Goal: Task Accomplishment & Management: Complete application form

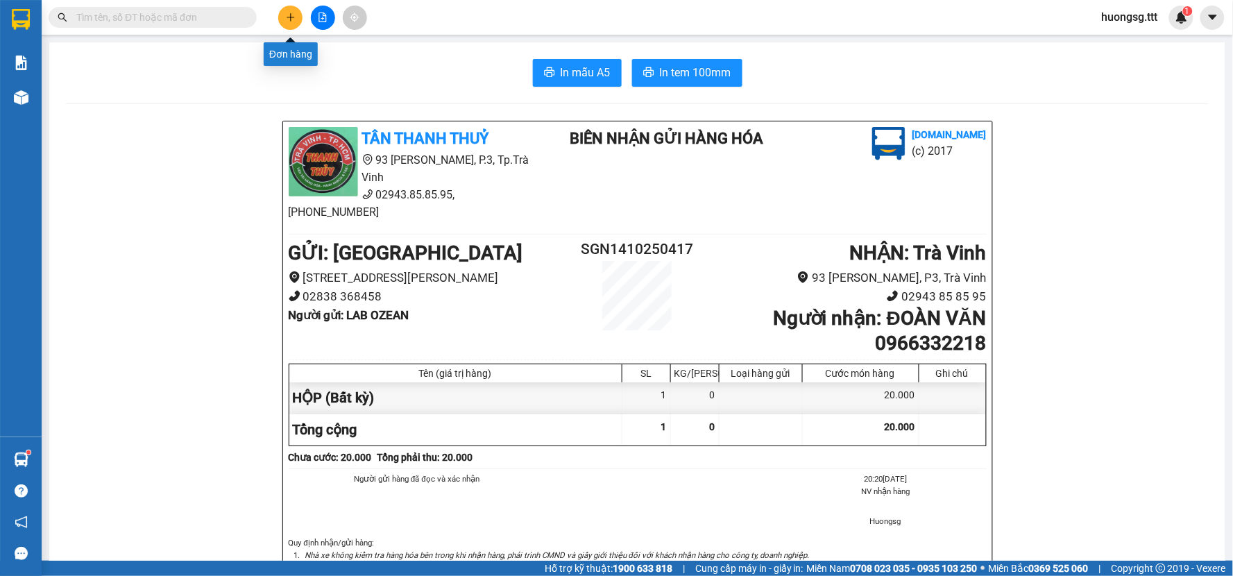
click at [289, 15] on icon "plus" at bounding box center [291, 17] width 10 height 10
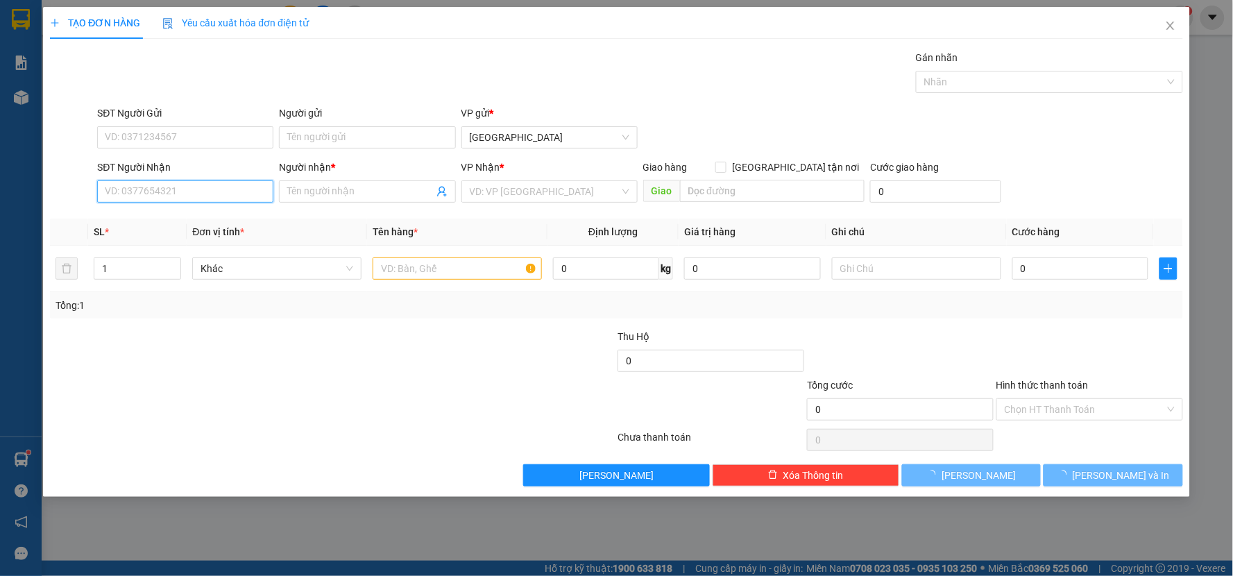
click at [246, 190] on input "SĐT Người Nhận" at bounding box center [185, 191] width 176 height 22
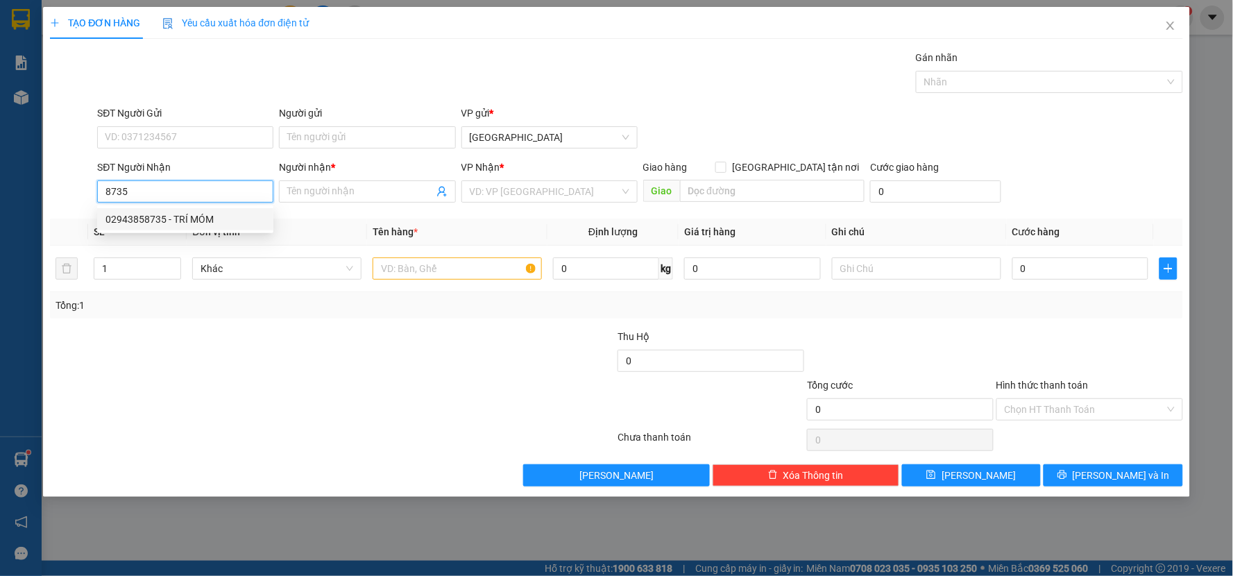
click at [230, 220] on div "02943858735 - TRÍ MÓM" at bounding box center [185, 219] width 160 height 15
type input "02943858735"
type input "TRÍ MÓM"
type input "02943858735"
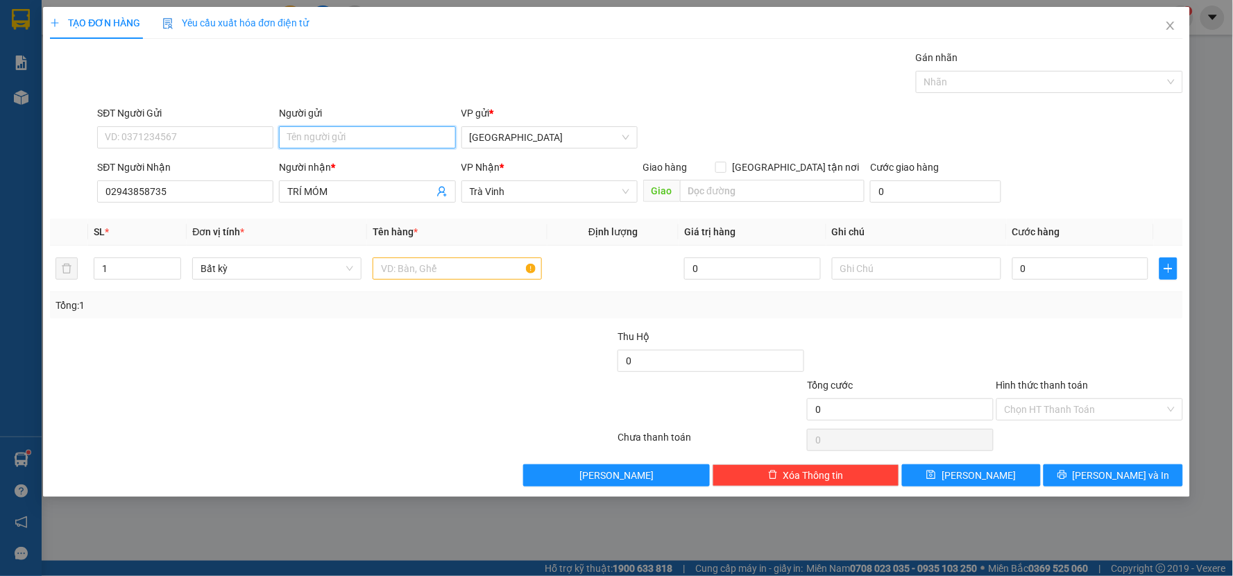
drag, startPoint x: 412, startPoint y: 137, endPoint x: 412, endPoint y: 113, distance: 23.6
click at [413, 136] on input "Người gửi" at bounding box center [367, 137] width 176 height 22
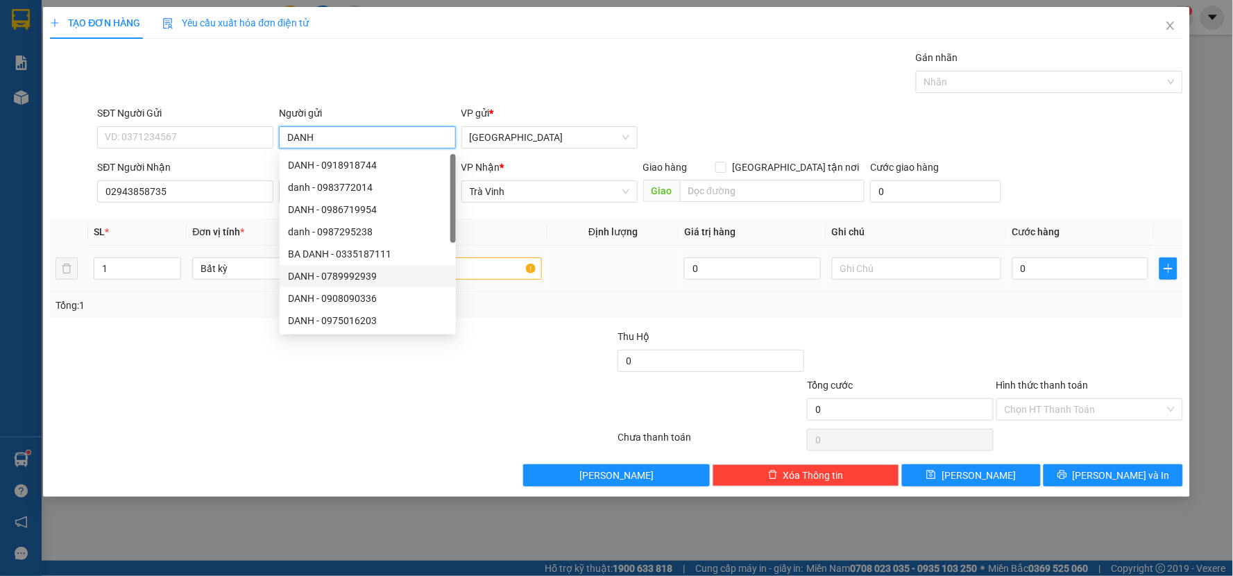
type input "DANH"
click at [491, 275] on input "text" at bounding box center [457, 268] width 169 height 22
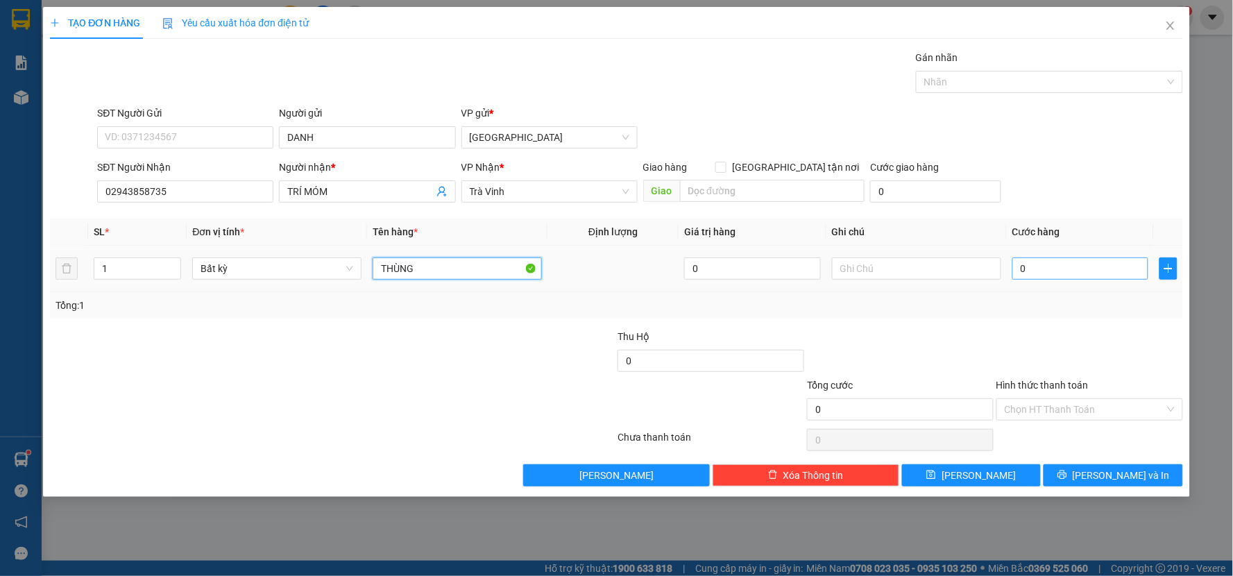
type input "THÙNG"
click at [1092, 268] on input "0" at bounding box center [1080, 268] width 137 height 22
type input "2"
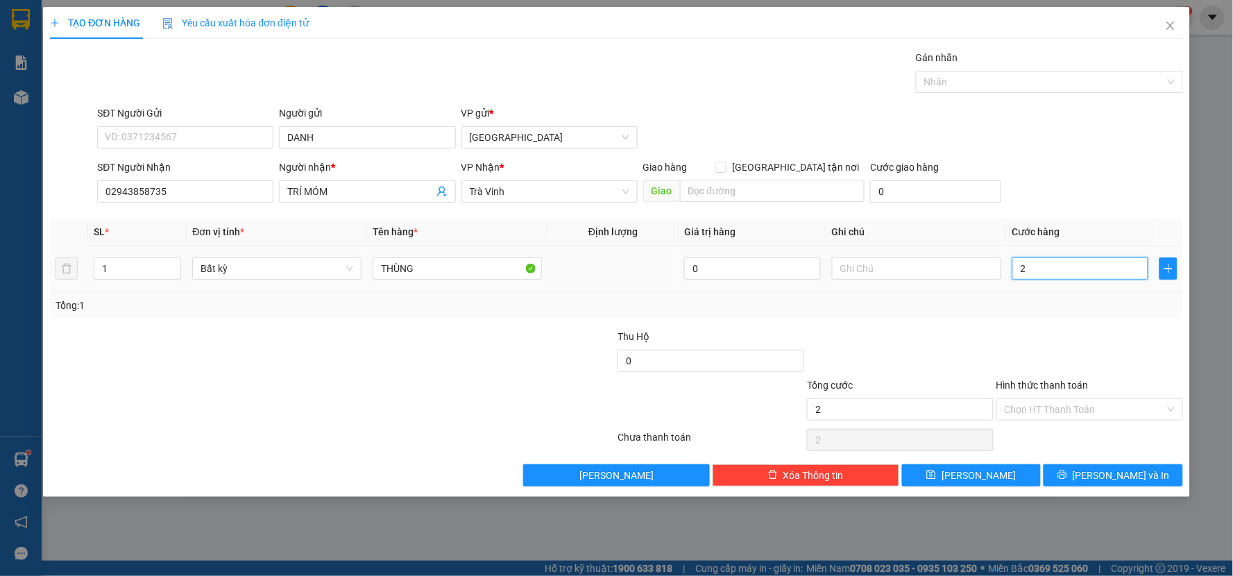
type input "20"
type input "20.000"
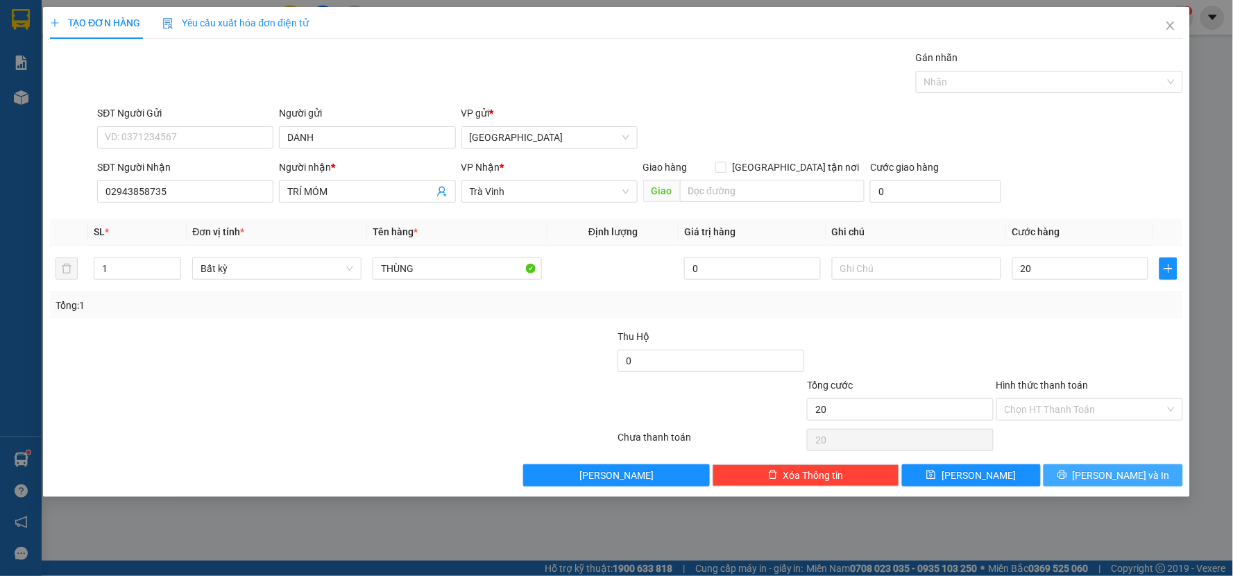
type input "20.000"
click at [1084, 477] on button "[PERSON_NAME] và In" at bounding box center [1112, 475] width 139 height 22
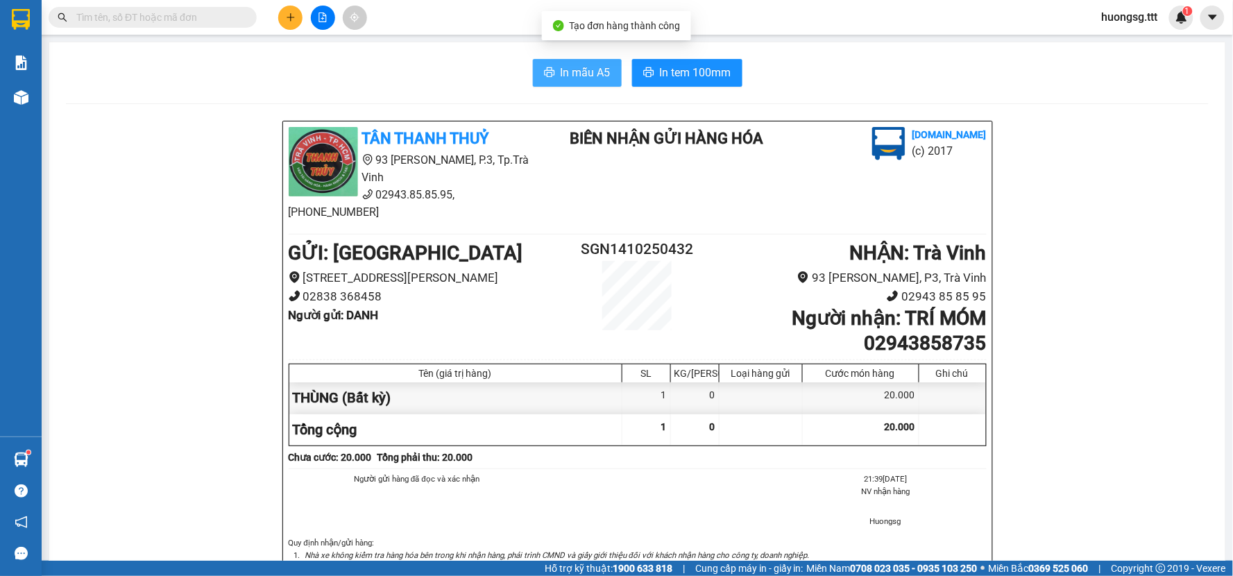
click at [579, 76] on span "In mẫu A5" at bounding box center [586, 72] width 50 height 17
click at [572, 70] on span "In mẫu A5" at bounding box center [586, 72] width 50 height 17
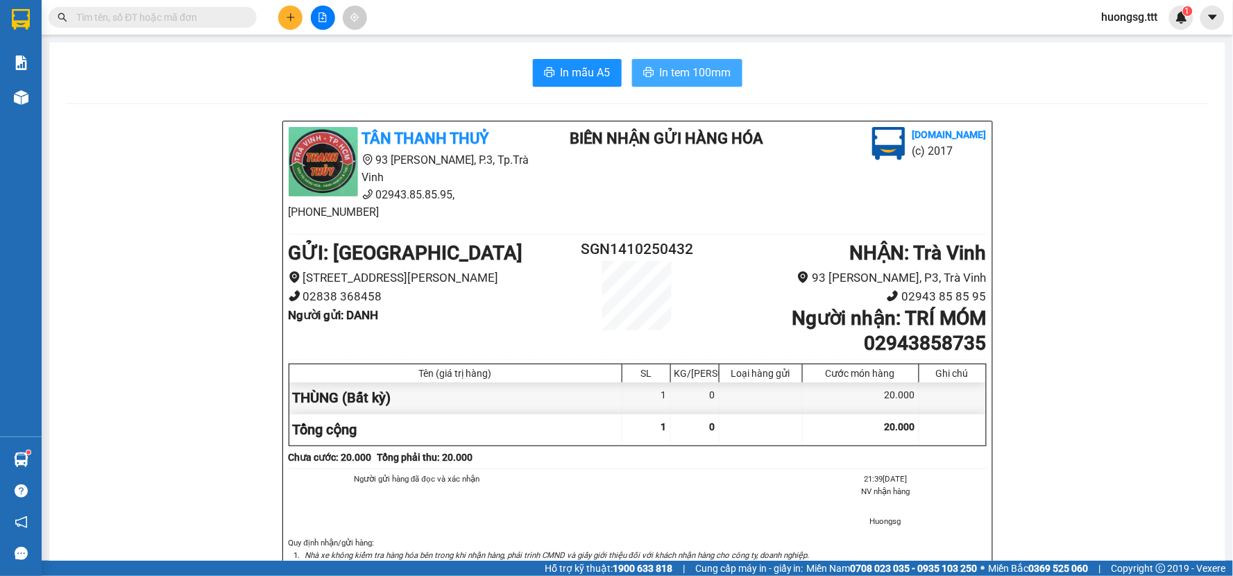
click at [683, 69] on span "In tem 100mm" at bounding box center [695, 72] width 71 height 17
click at [608, 80] on button "In mẫu A5" at bounding box center [577, 73] width 89 height 28
click at [293, 10] on button at bounding box center [290, 18] width 24 height 24
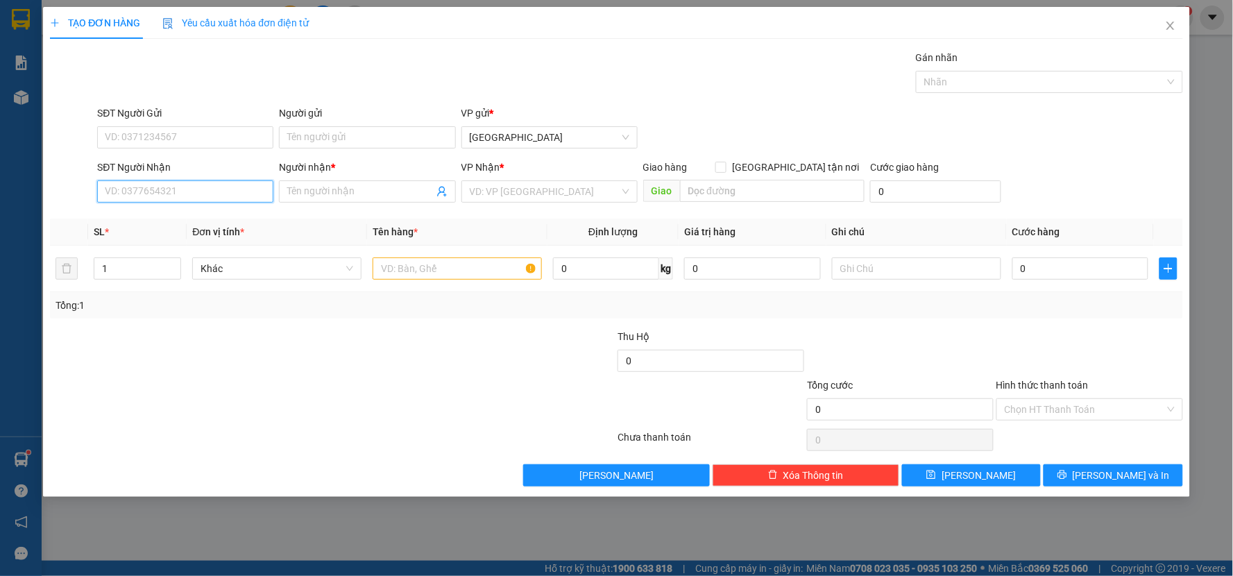
click at [234, 185] on input "SĐT Người Nhận" at bounding box center [185, 191] width 176 height 22
click at [239, 215] on div "0977131774 - Quyên" at bounding box center [185, 219] width 160 height 15
type input "0977131774"
type input "Quyên"
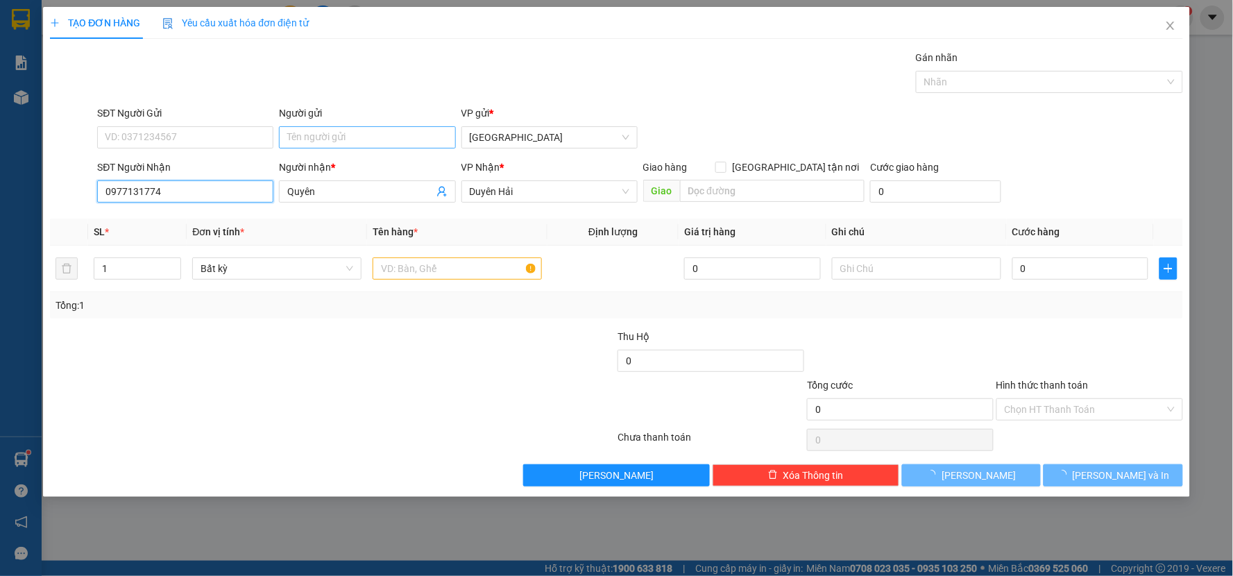
type input "0977131774"
click at [359, 143] on input "Người gửi" at bounding box center [367, 137] width 176 height 22
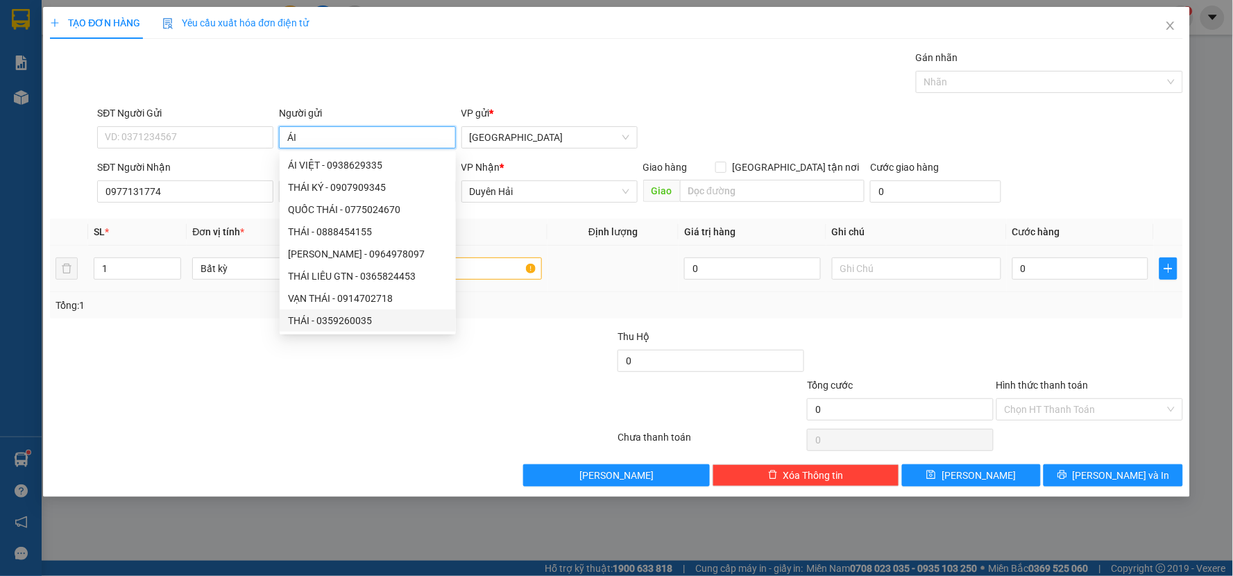
type input "ÁI"
click at [496, 272] on input "text" at bounding box center [457, 268] width 169 height 22
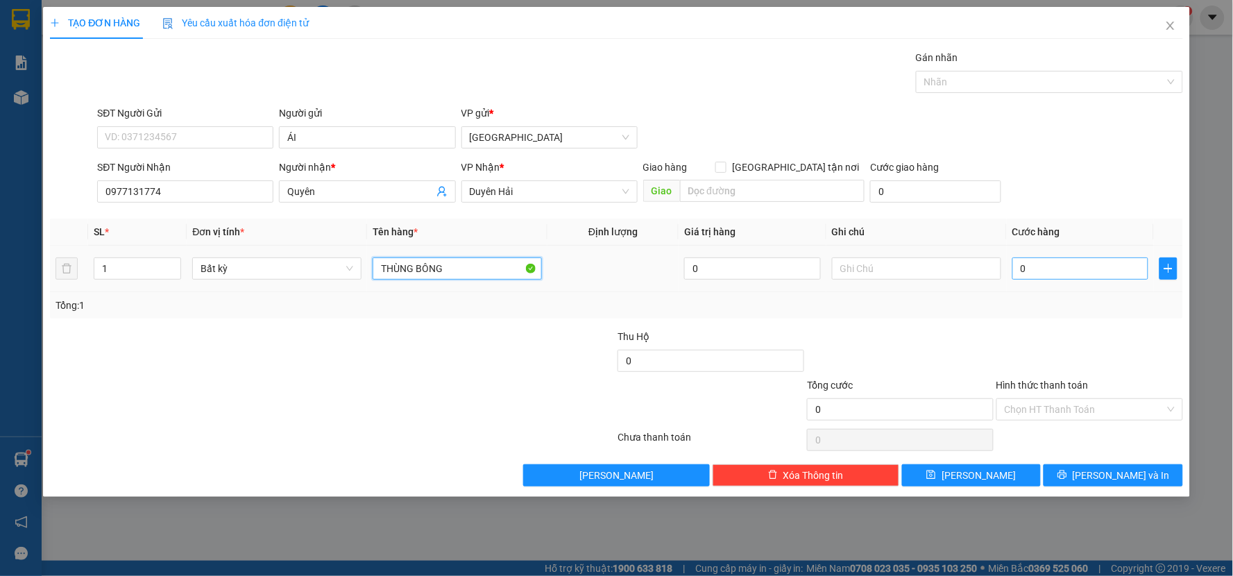
type input "THÙNG BÔNG"
click at [1070, 264] on input "0" at bounding box center [1080, 268] width 137 height 22
type input "4"
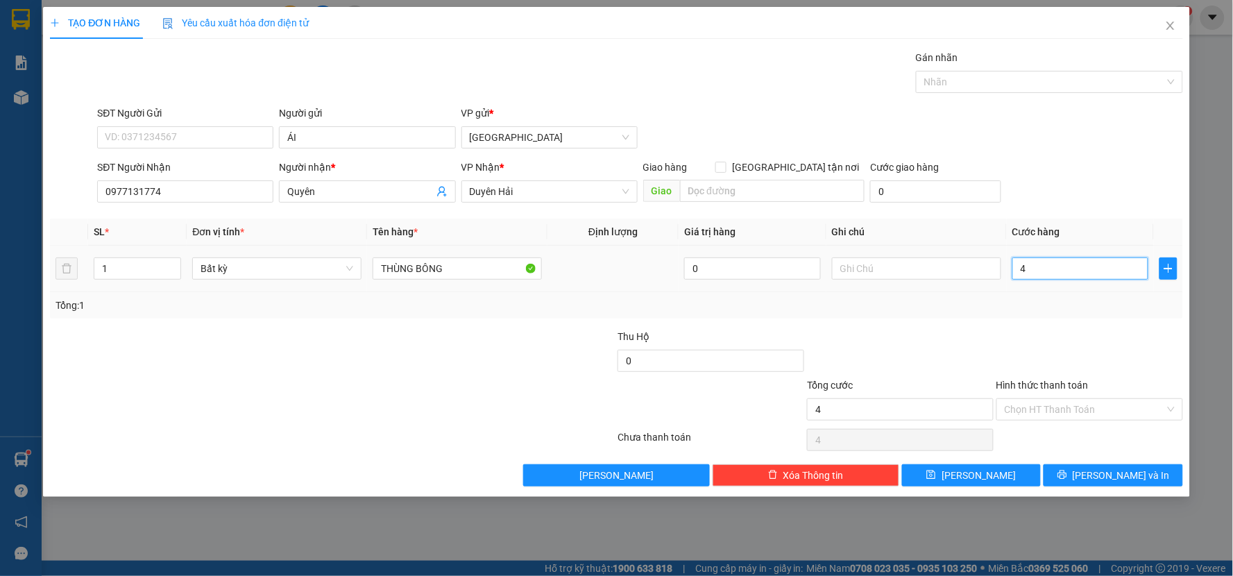
type input "40"
type input "40.000"
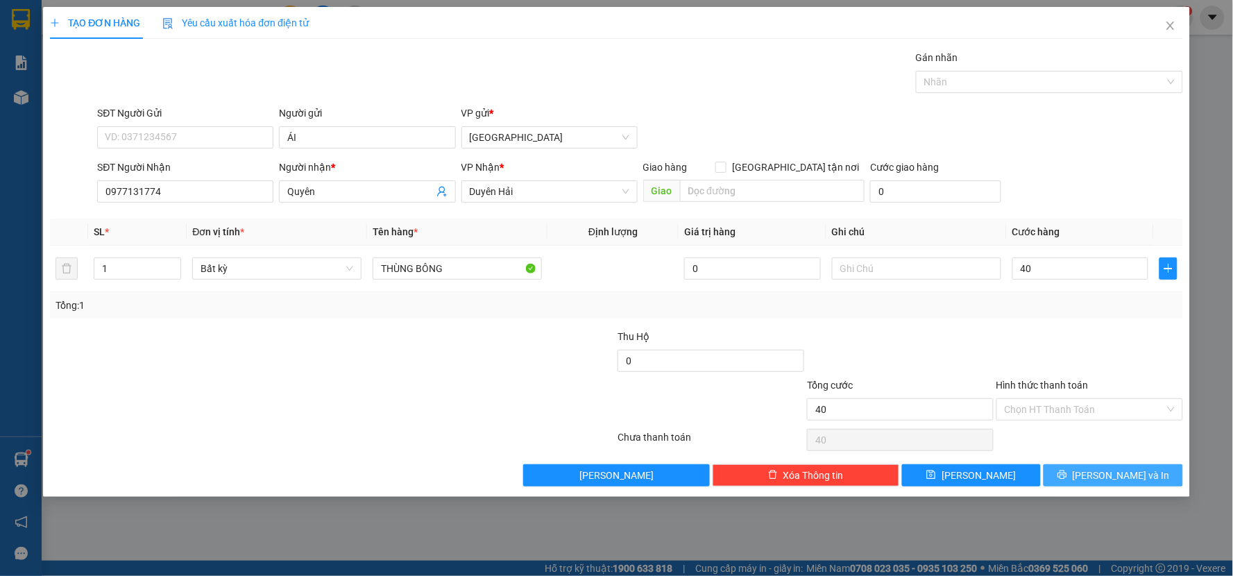
type input "40.000"
click at [1114, 477] on span "[PERSON_NAME] và In" at bounding box center [1121, 475] width 97 height 15
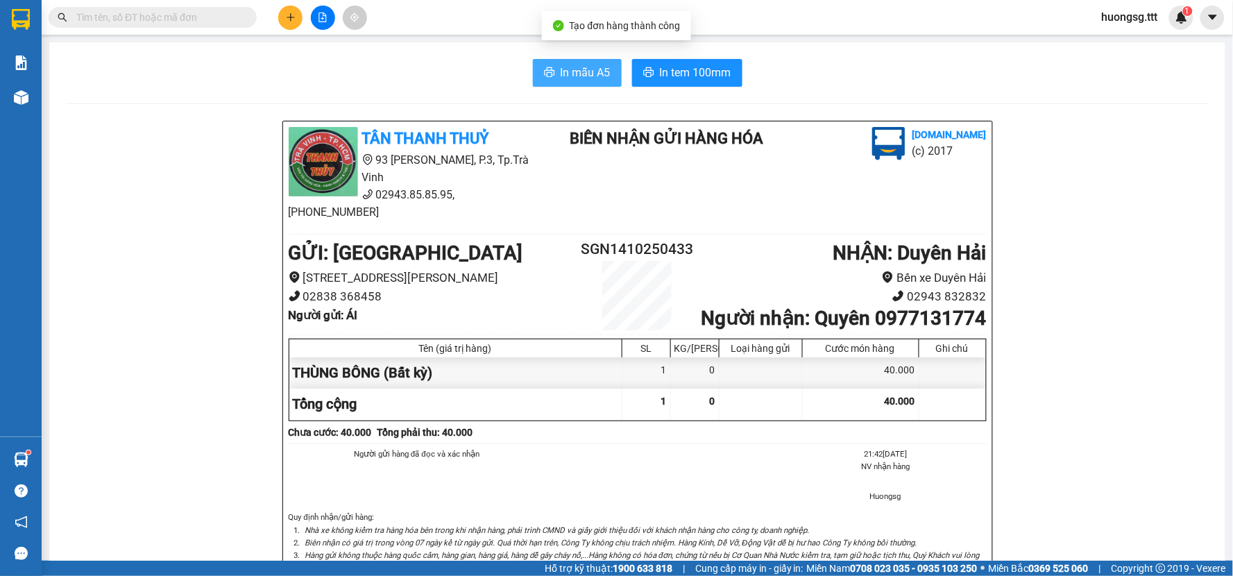
click at [590, 73] on span "In mẫu A5" at bounding box center [586, 72] width 50 height 17
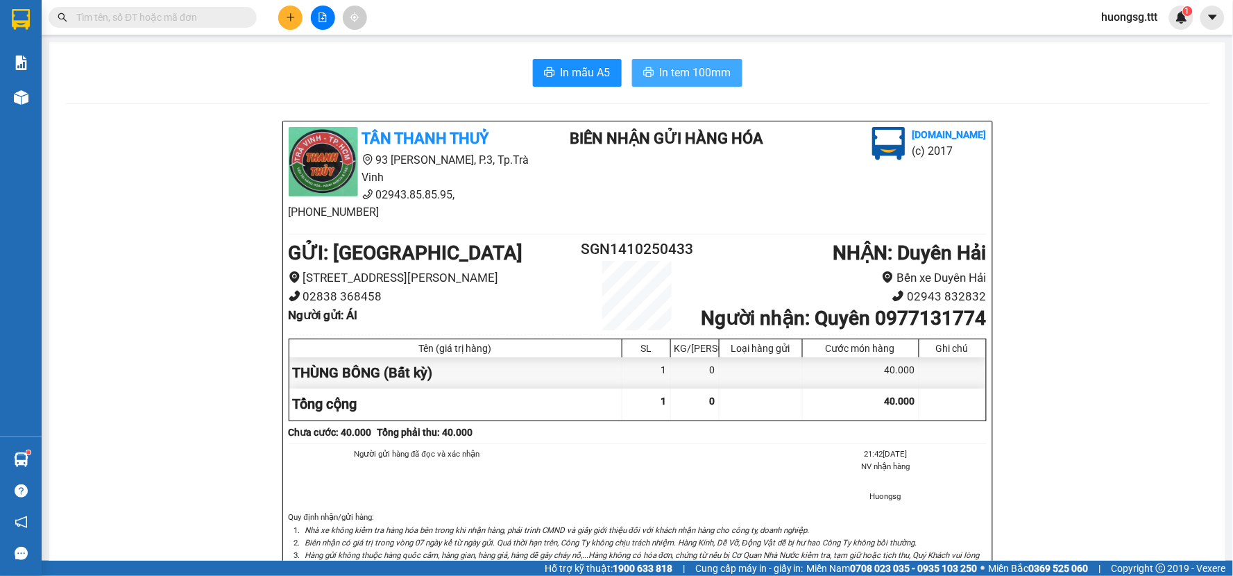
click at [683, 62] on button "In tem 100mm" at bounding box center [687, 73] width 110 height 28
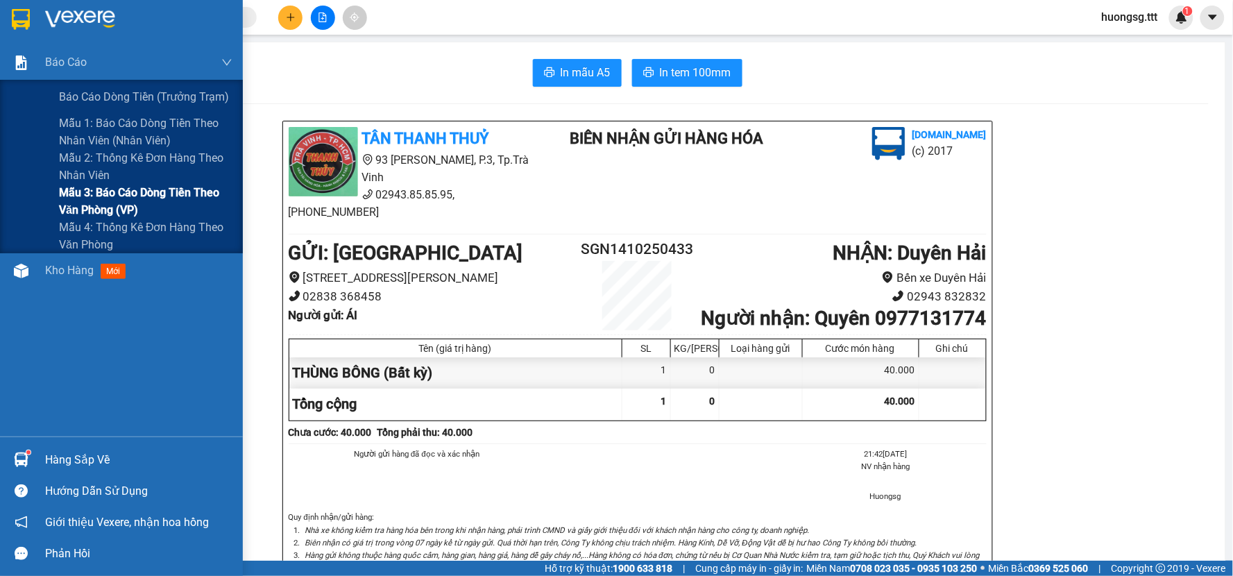
click at [116, 192] on span "Mẫu 3: Báo cáo dòng tiền theo văn phòng (VP)" at bounding box center [145, 201] width 173 height 35
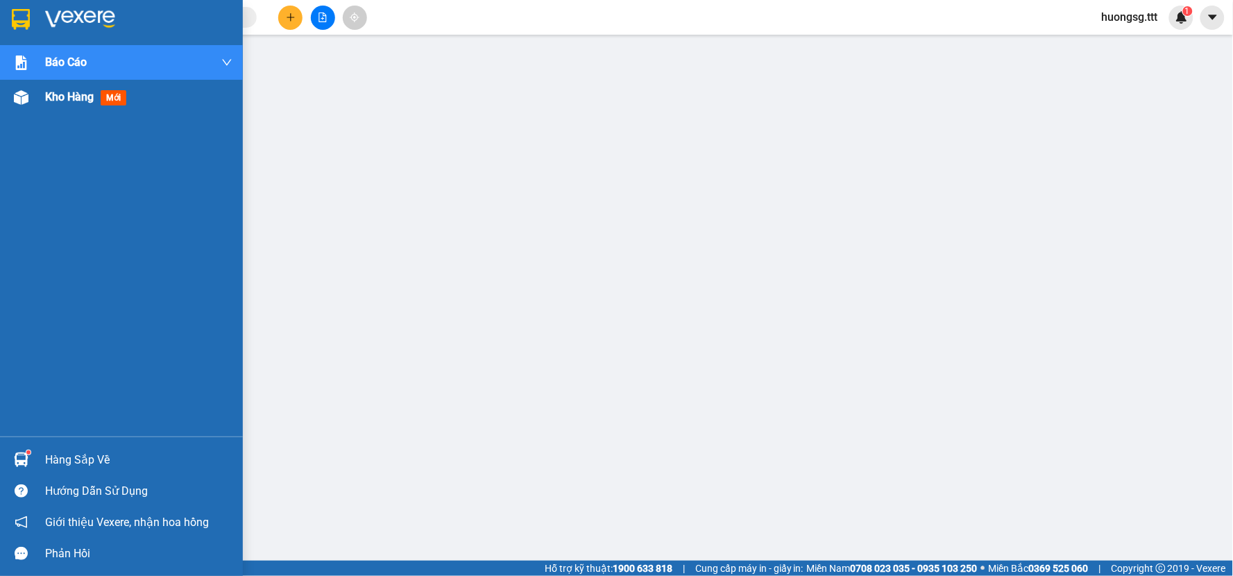
click at [65, 95] on span "Kho hàng" at bounding box center [69, 96] width 49 height 13
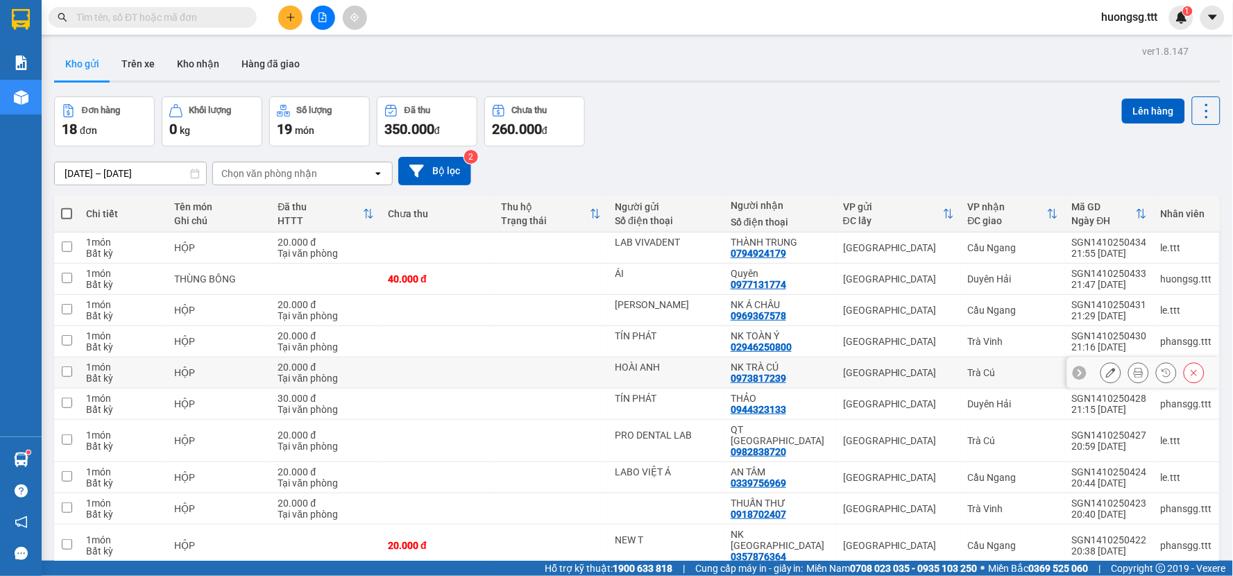
scroll to position [64, 0]
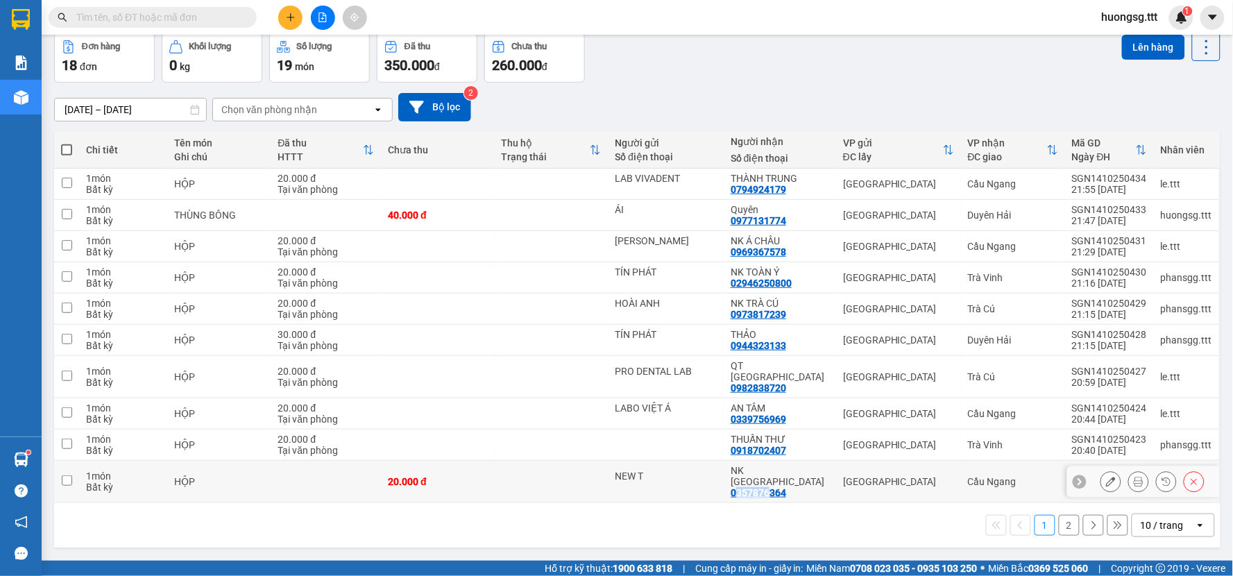
drag, startPoint x: 740, startPoint y: 469, endPoint x: 750, endPoint y: 472, distance: 10.3
click at [773, 487] on div "0357876364" at bounding box center [759, 492] width 56 height 11
click at [733, 472] on td "NK [GEOGRAPHIC_DATA] 0357876364" at bounding box center [780, 482] width 112 height 42
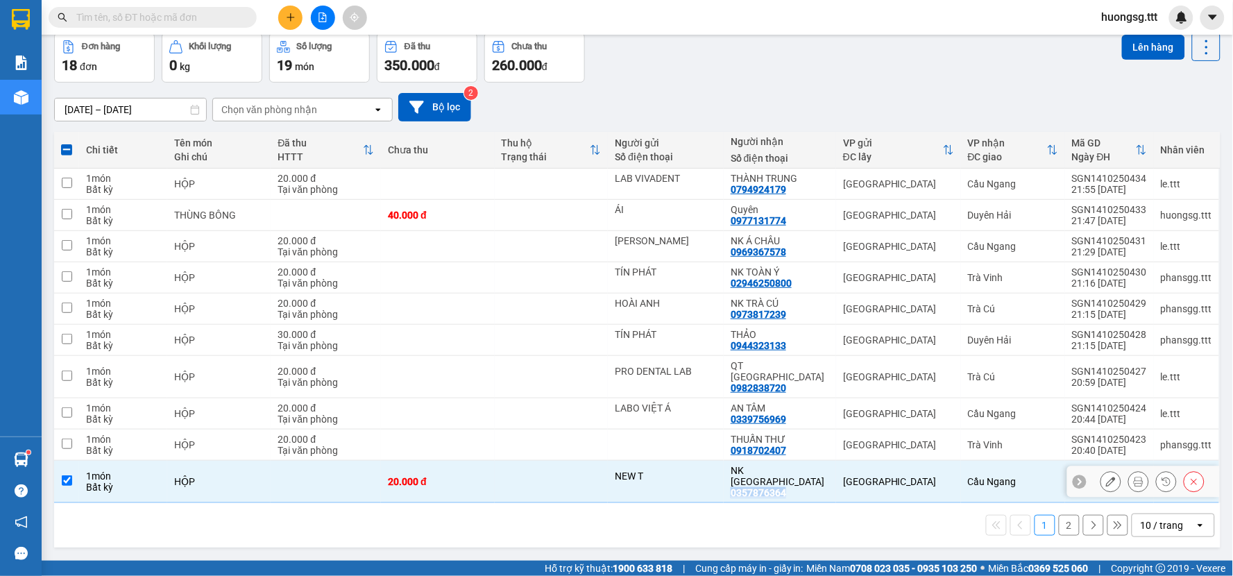
drag, startPoint x: 739, startPoint y: 468, endPoint x: 790, endPoint y: 470, distance: 50.7
click at [786, 487] on div "0357876364" at bounding box center [759, 492] width 56 height 11
copy div "0357876364"
click at [120, 16] on input "text" at bounding box center [158, 17] width 164 height 15
click at [495, 532] on div "ver 1.8.147 Kho gửi Trên xe Kho nhận Hàng đã giao Đơn hàng 18 đơn Khối lượng 0 …" at bounding box center [637, 266] width 1177 height 576
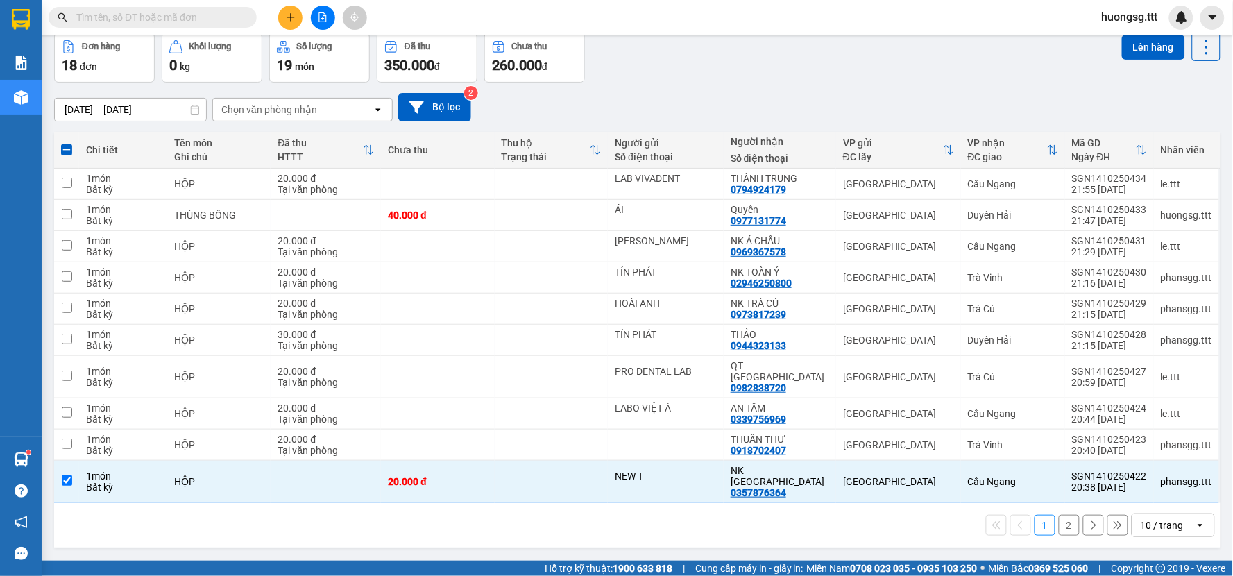
drag, startPoint x: 919, startPoint y: 538, endPoint x: 855, endPoint y: 531, distance: 64.2
click at [855, 531] on div "ver 1.8.147 Kho gửi Trên xe Kho nhận Hàng đã giao Đơn hàng 18 đơn Khối lượng 0 …" at bounding box center [637, 266] width 1177 height 576
click at [506, 474] on tr "1 món Bất kỳ HỘP 20.000 đ NEW T NK [GEOGRAPHIC_DATA] 0357876364 [GEOGRAPHIC_DAT…" at bounding box center [637, 482] width 1166 height 42
checkbox input "false"
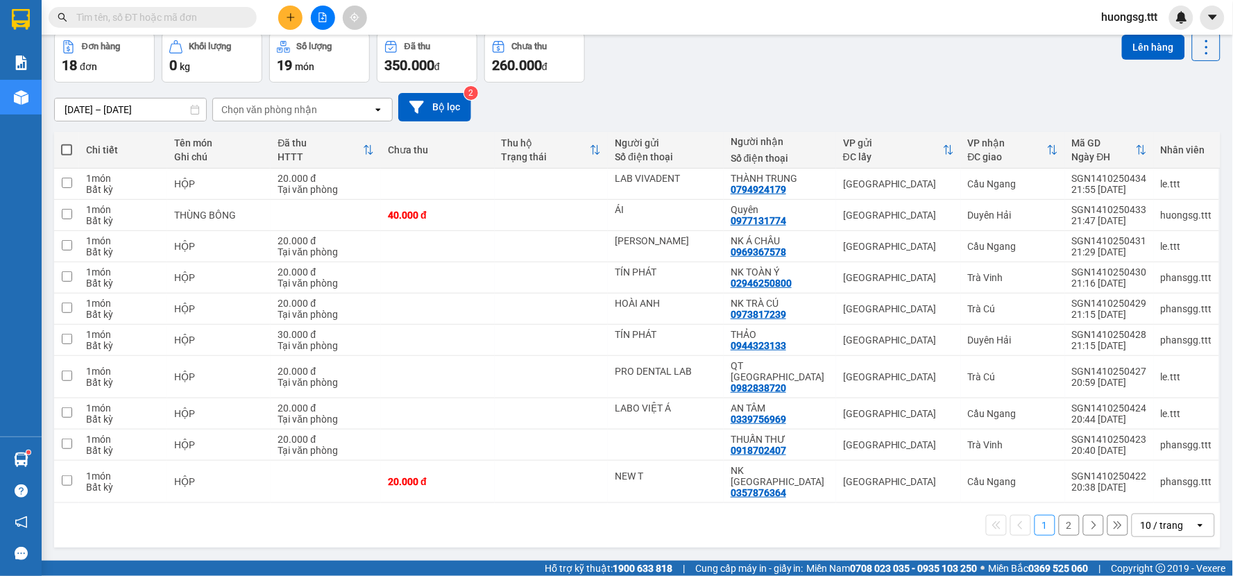
click at [1172, 514] on div "10 / trang" at bounding box center [1163, 525] width 62 height 22
click at [1170, 518] on div "10 / trang" at bounding box center [1162, 525] width 43 height 14
click at [1160, 518] on div "10 / trang" at bounding box center [1162, 525] width 43 height 14
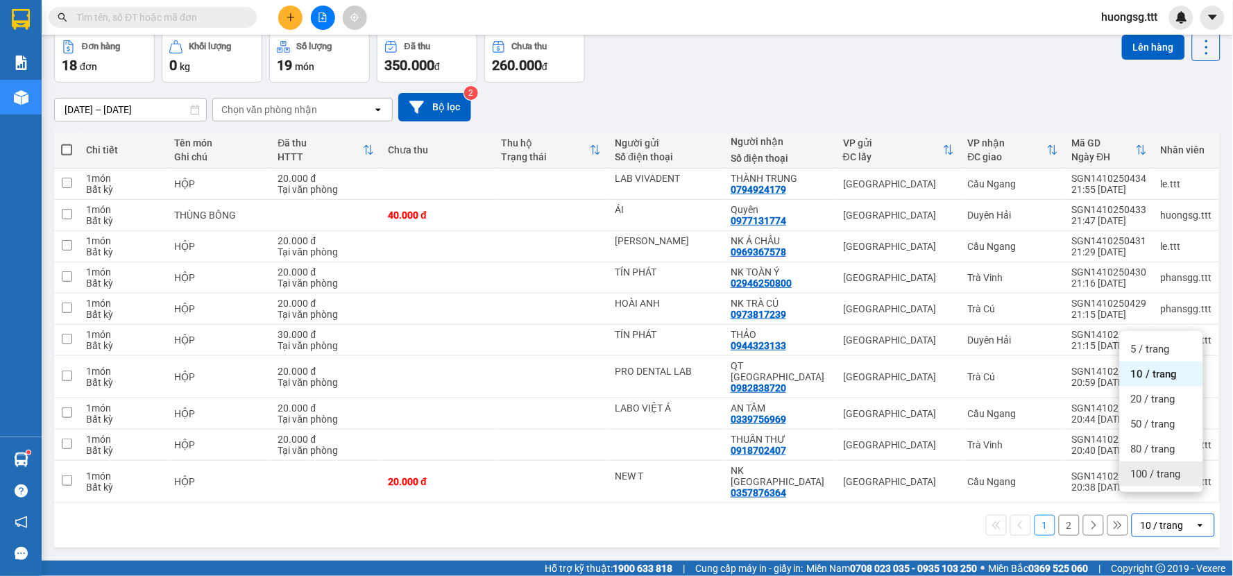
click at [1153, 474] on span "100 / trang" at bounding box center [1156, 474] width 50 height 14
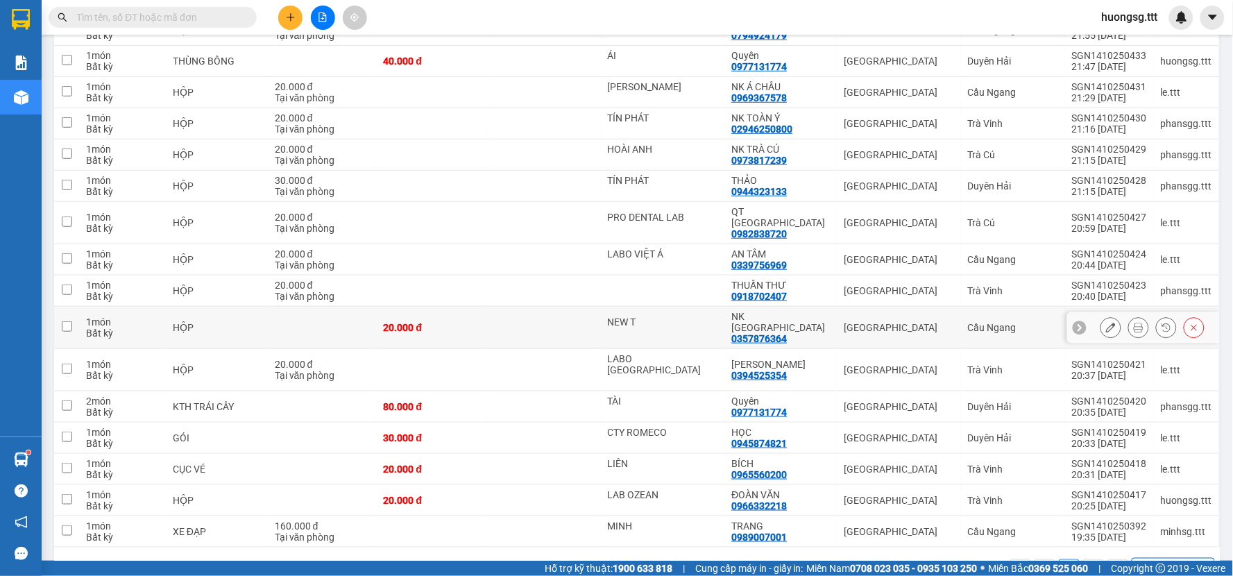
scroll to position [230, 0]
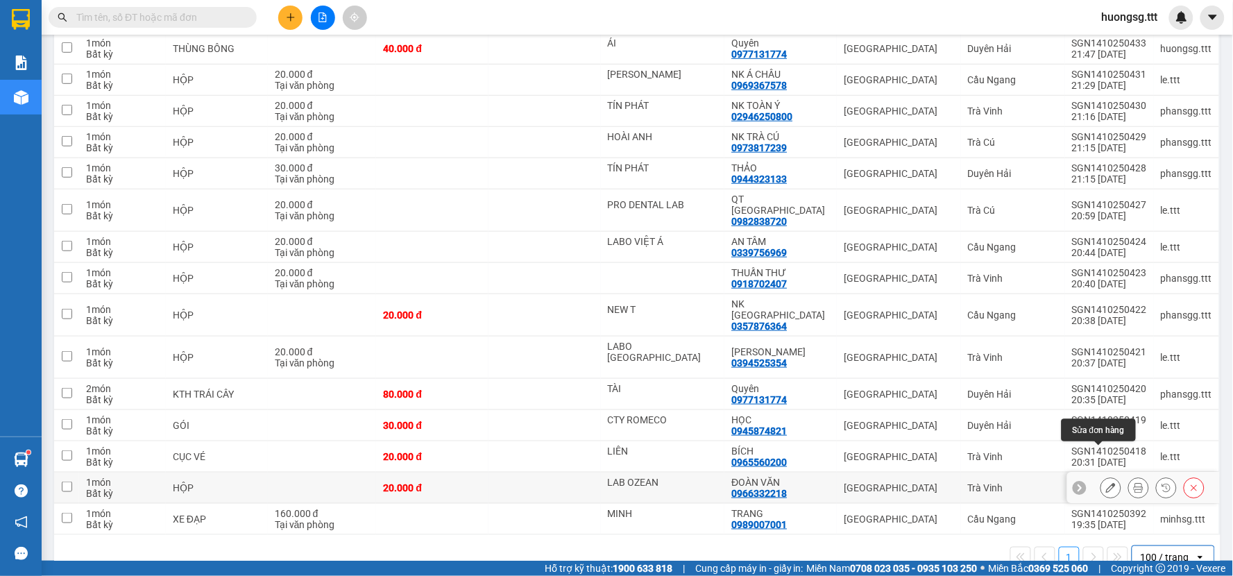
click at [1106, 483] on icon at bounding box center [1111, 488] width 10 height 10
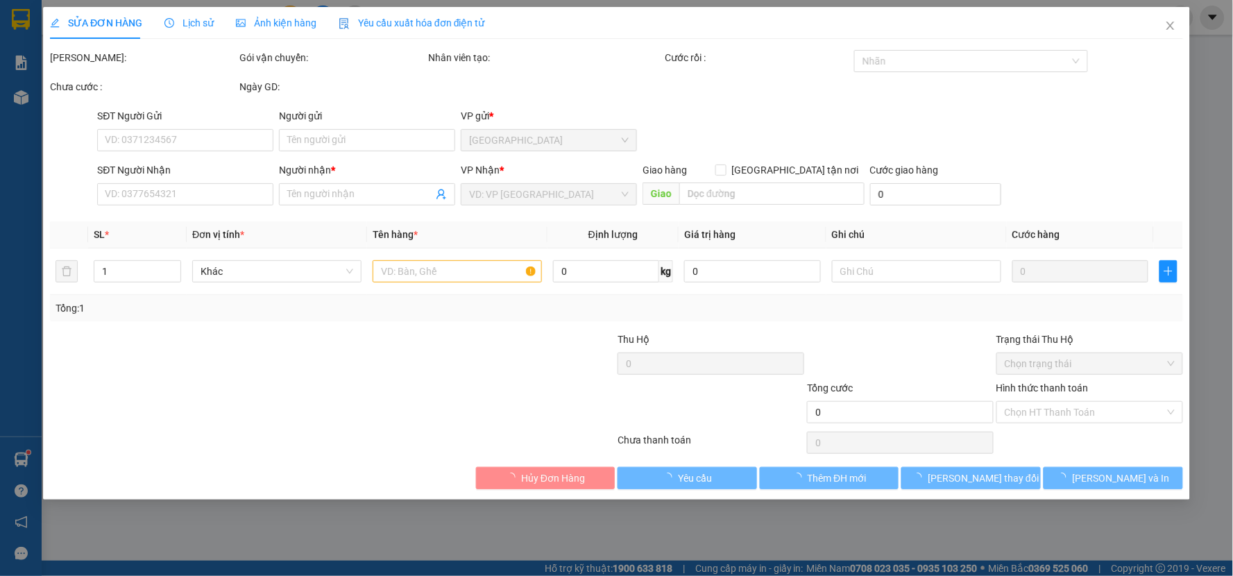
type input "LAB OZEAN"
type input "0966332218"
type input "ĐOÀN VĂN"
type input "20.000"
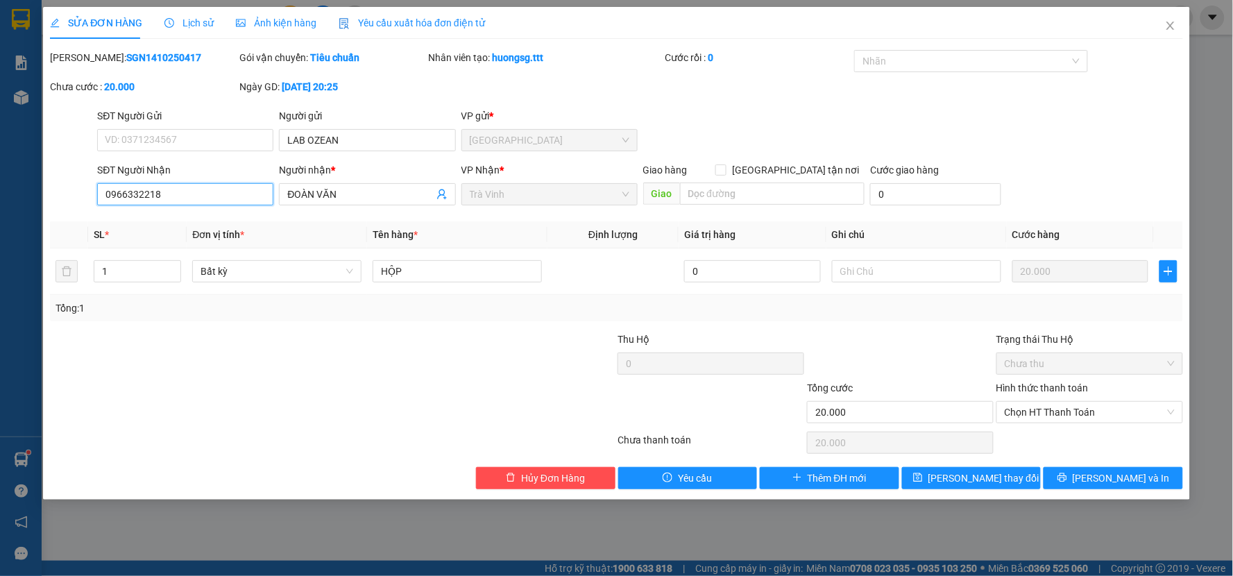
drag, startPoint x: 106, startPoint y: 193, endPoint x: 163, endPoint y: 198, distance: 57.1
click at [163, 198] on input "0966332218" at bounding box center [185, 194] width 176 height 22
drag, startPoint x: 103, startPoint y: 194, endPoint x: 168, endPoint y: 195, distance: 65.2
click at [161, 196] on input "0966332218" at bounding box center [185, 194] width 176 height 22
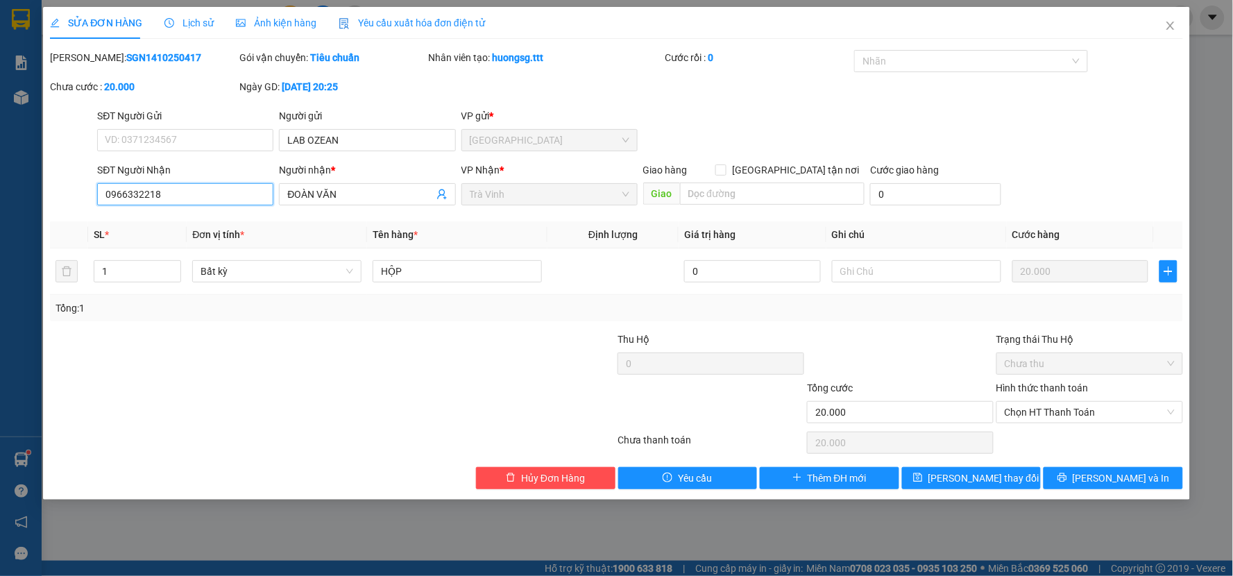
click at [168, 195] on input "0966332218" at bounding box center [185, 194] width 176 height 22
click at [1168, 19] on span "Close" at bounding box center [1170, 26] width 39 height 39
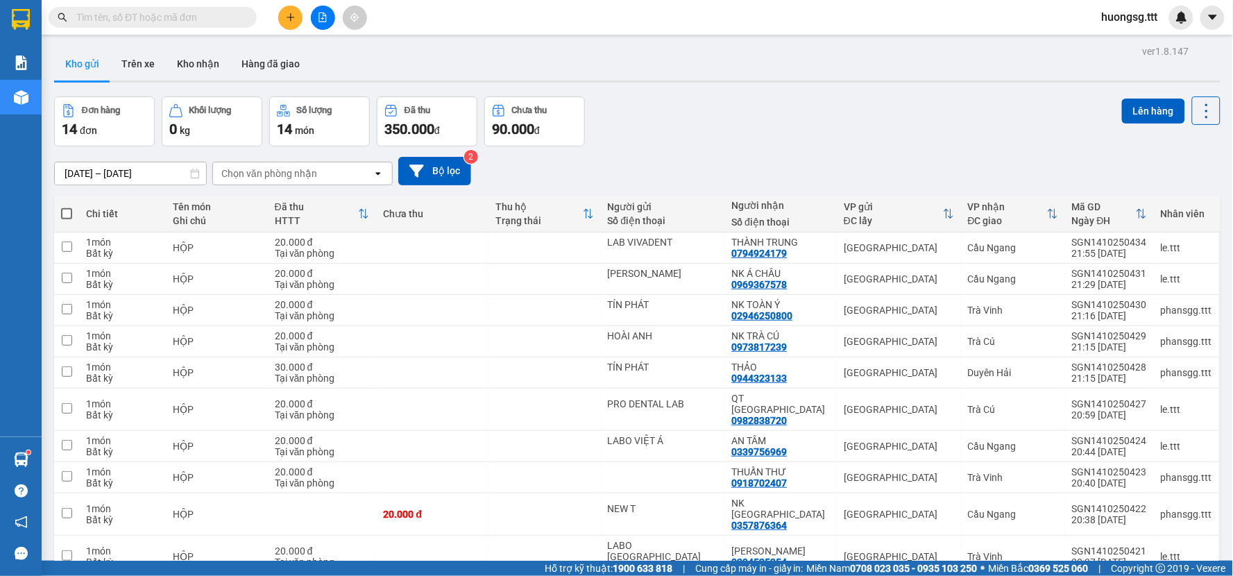
click at [225, 16] on input "text" at bounding box center [158, 17] width 164 height 15
paste input "0966332218"
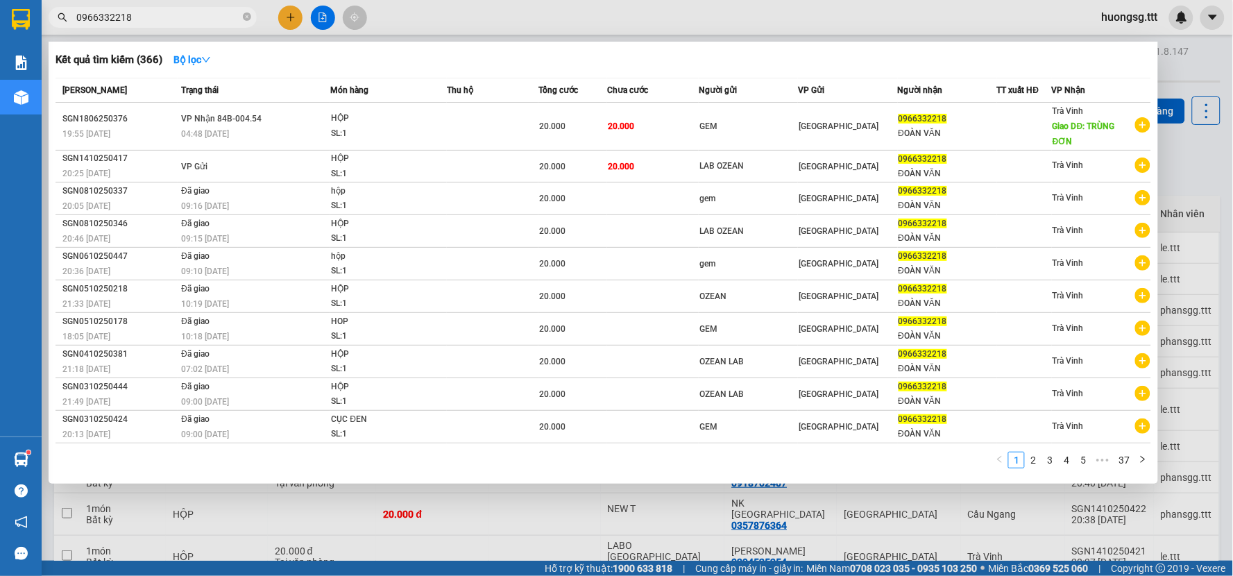
type input "0966332218"
click at [1198, 171] on div at bounding box center [616, 288] width 1233 height 576
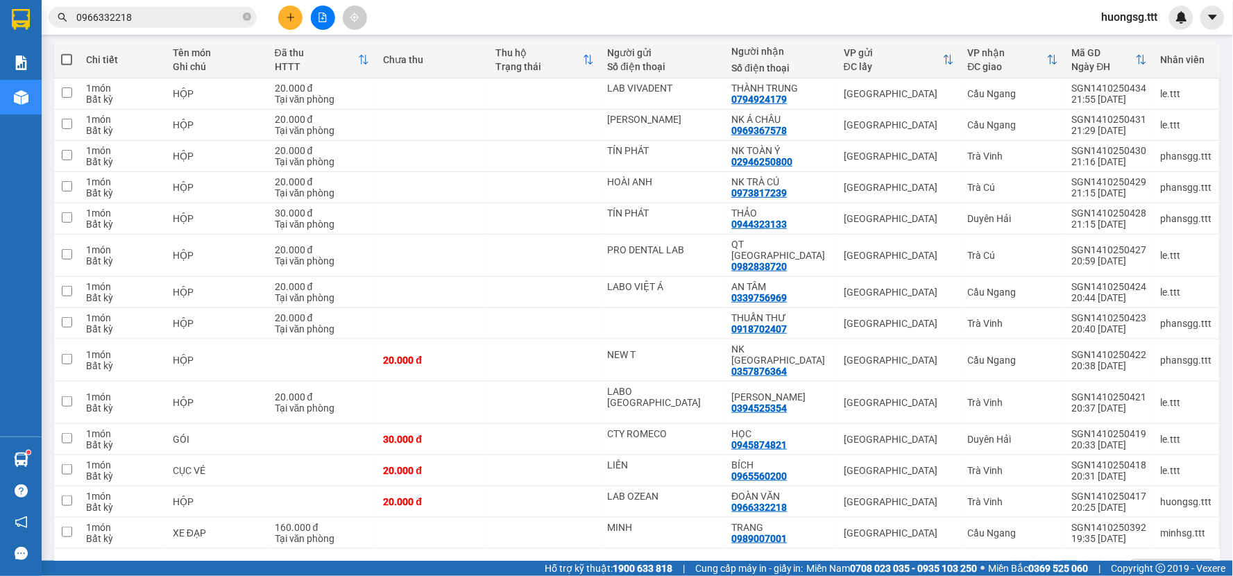
scroll to position [167, 0]
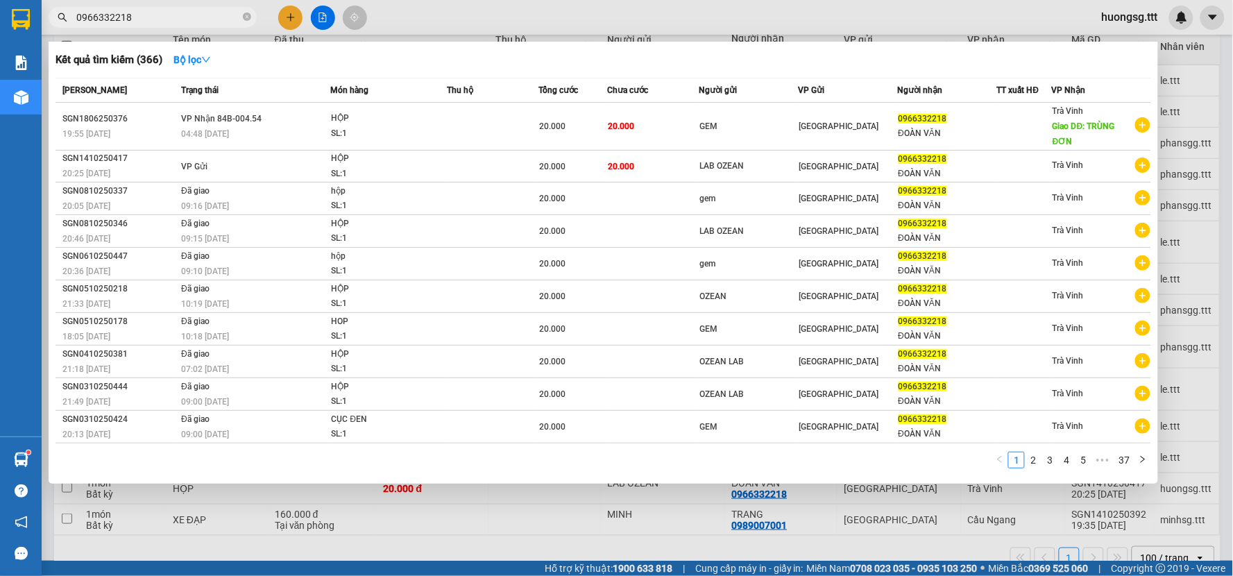
click at [167, 17] on input "0966332218" at bounding box center [158, 17] width 164 height 15
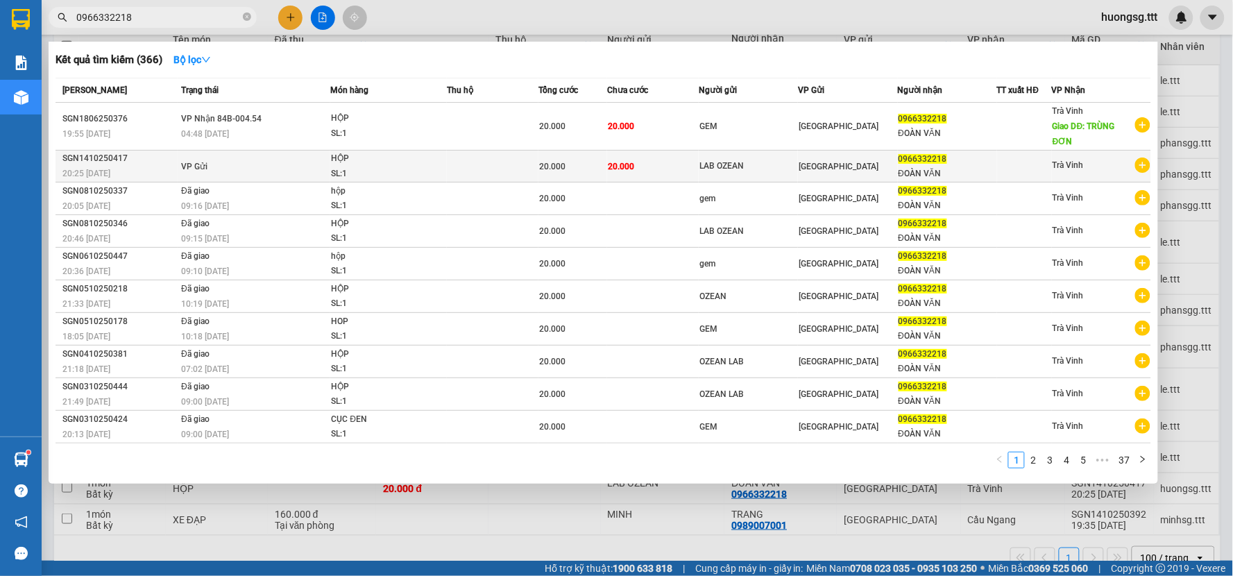
click at [919, 158] on span "0966332218" at bounding box center [922, 159] width 49 height 10
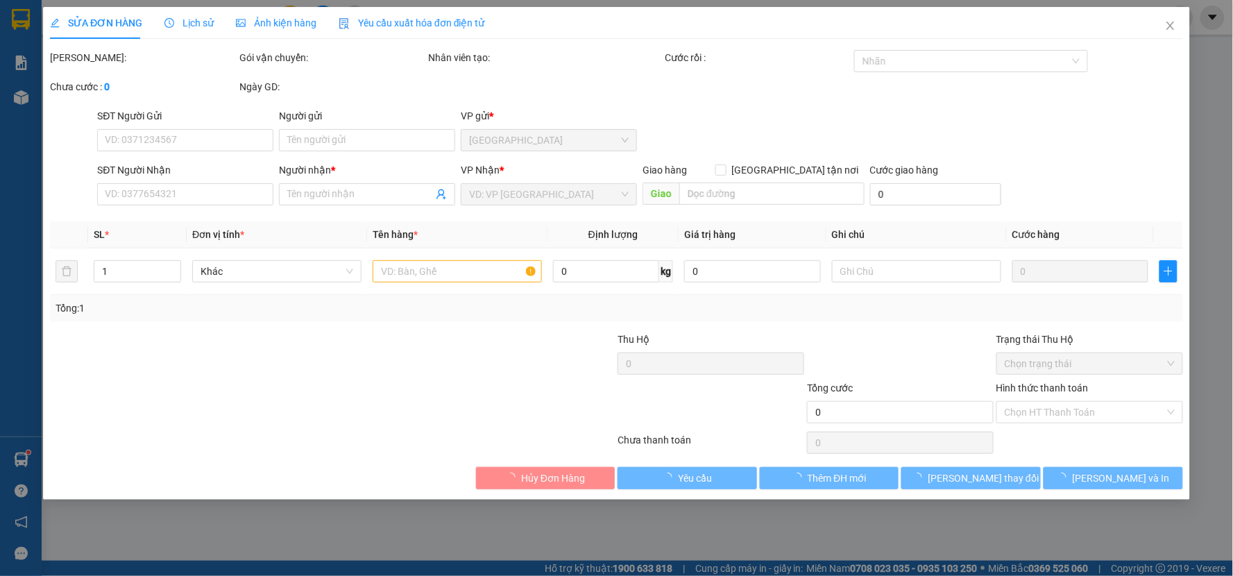
type input "LAB OZEAN"
type input "0966332218"
type input "ĐOÀN VĂN"
type input "20.000"
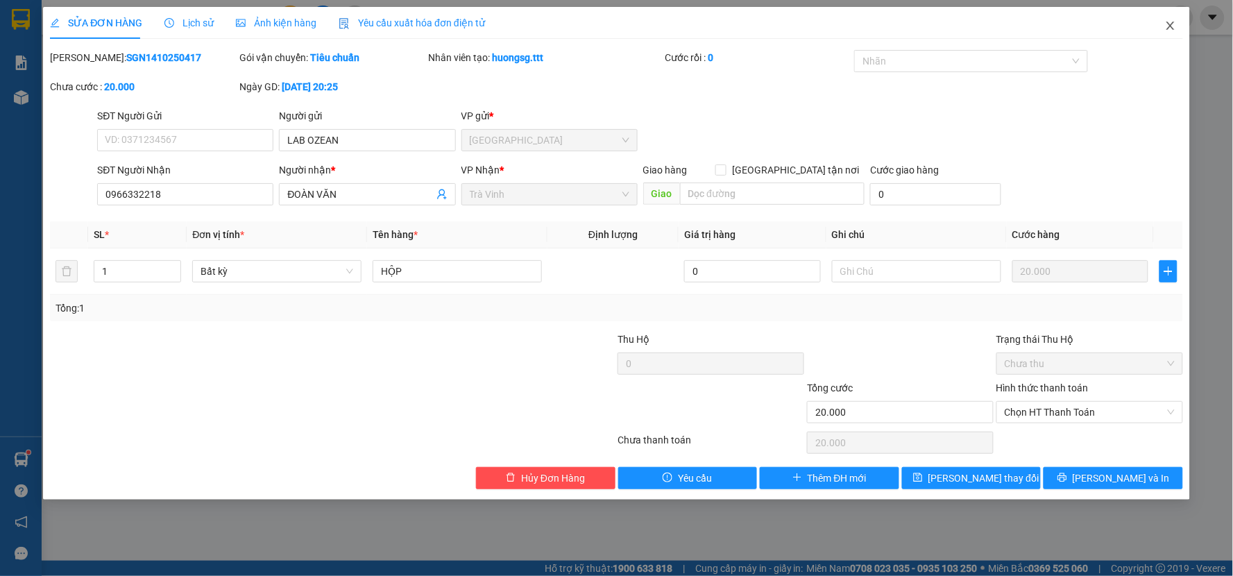
click at [1176, 19] on span "Close" at bounding box center [1170, 26] width 39 height 39
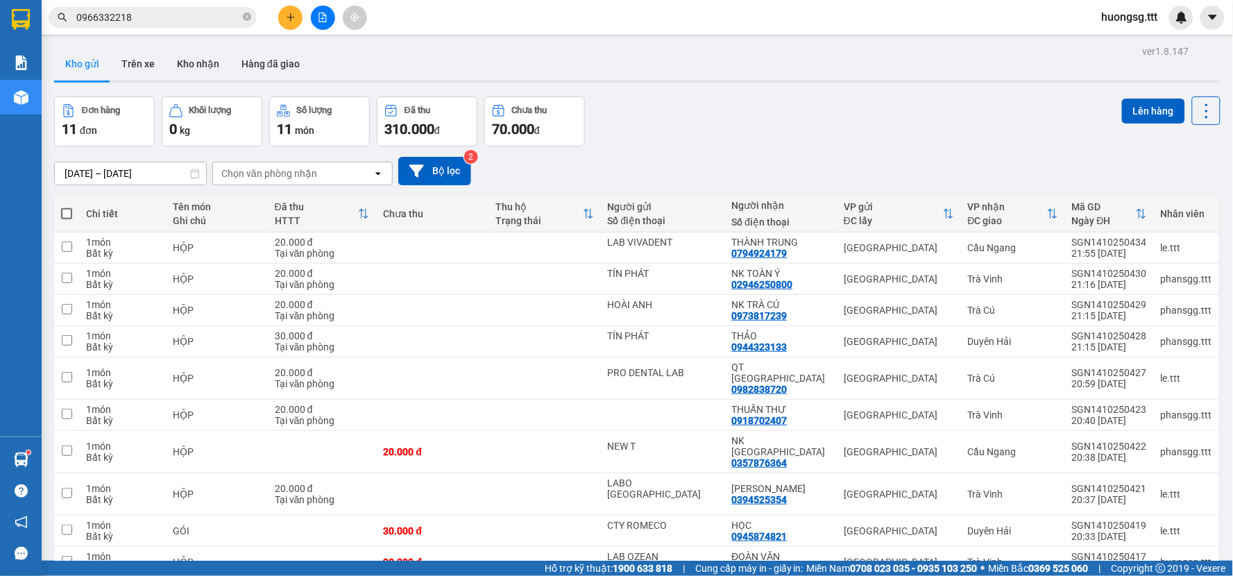
click at [216, 15] on input "0966332218" at bounding box center [158, 17] width 164 height 15
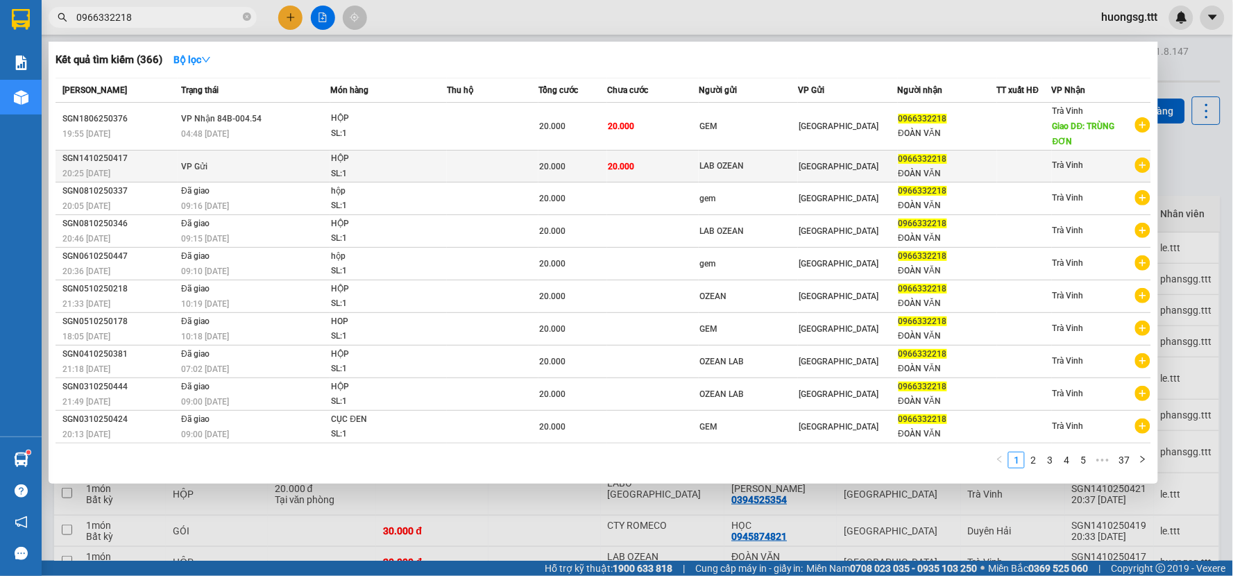
click at [706, 161] on div "LAB OZEAN" at bounding box center [748, 166] width 98 height 15
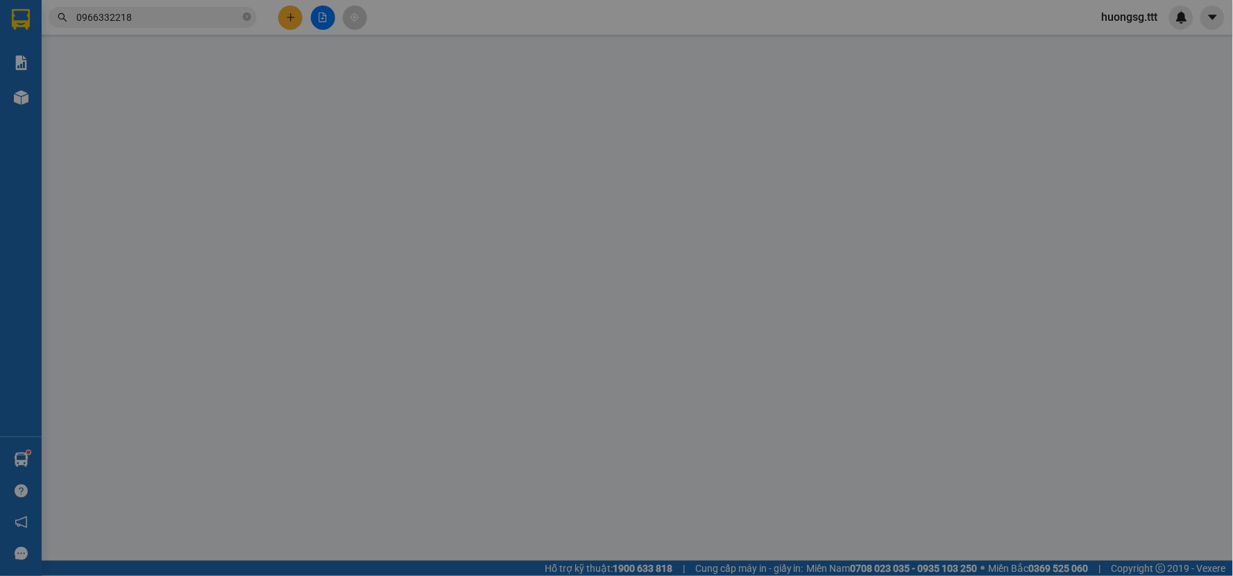
type input "LAB OZEAN"
type input "0966332218"
type input "ĐOÀN VĂN"
type input "20.000"
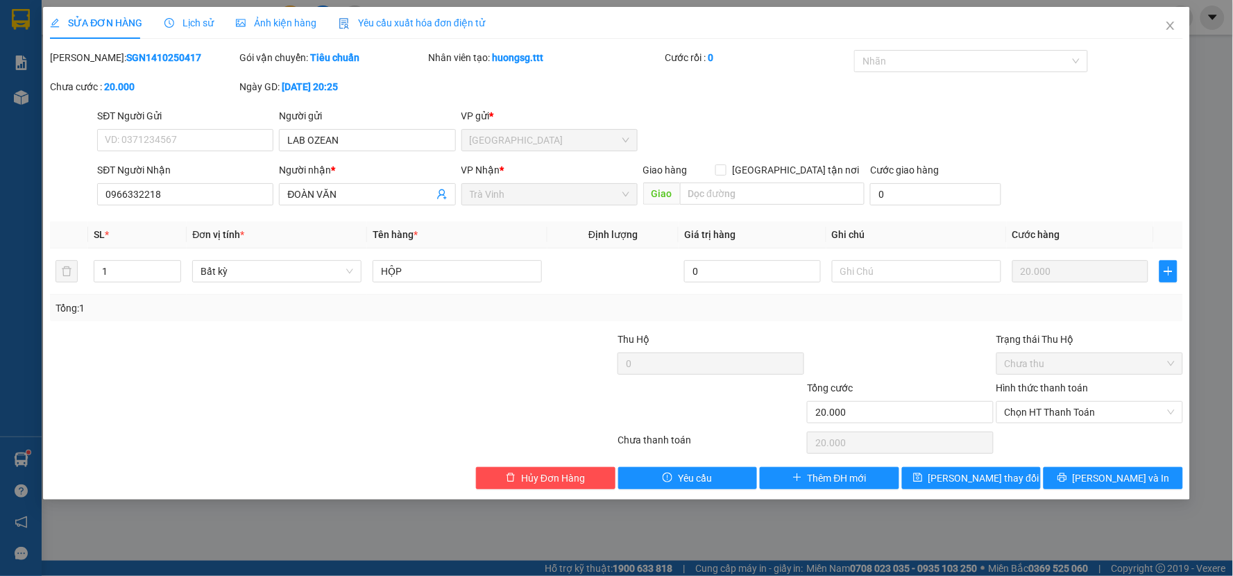
click at [194, 21] on span "Lịch sử" at bounding box center [188, 22] width 49 height 11
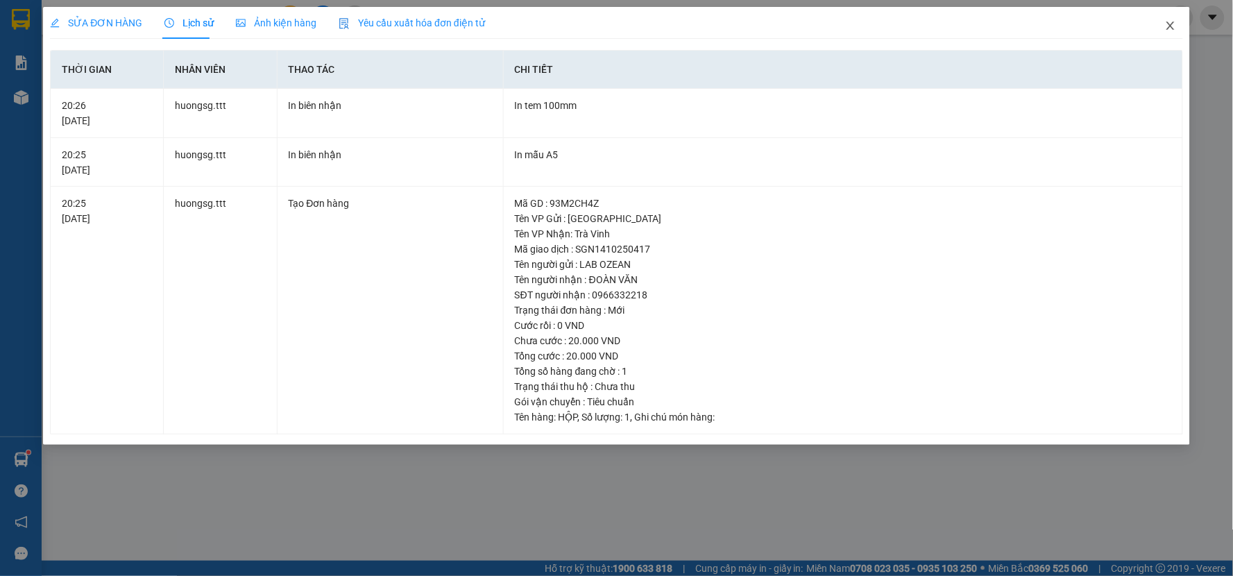
click at [1166, 29] on icon "close" at bounding box center [1170, 25] width 11 height 11
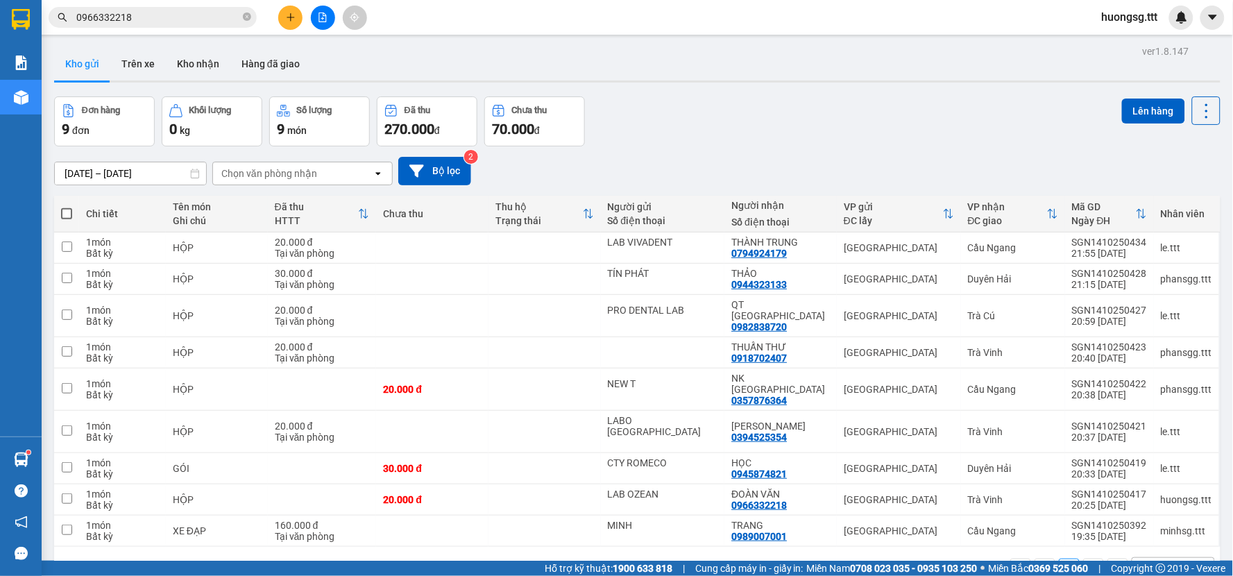
click at [182, 10] on input "0966332218" at bounding box center [158, 17] width 164 height 15
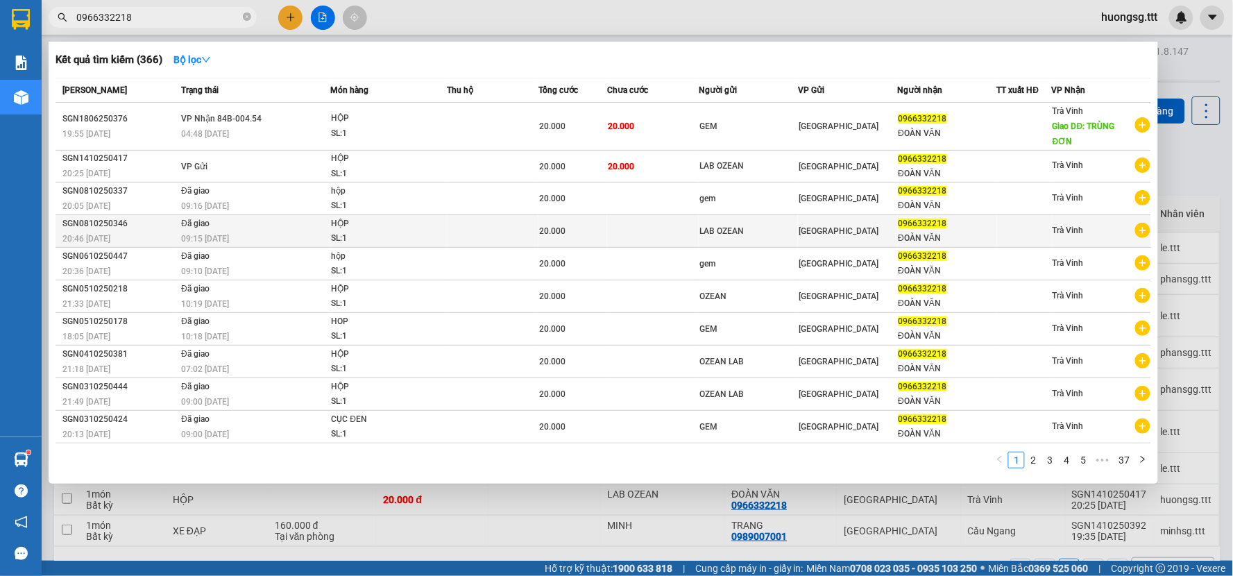
click at [261, 237] on div "09:15 [DATE]" at bounding box center [255, 238] width 148 height 15
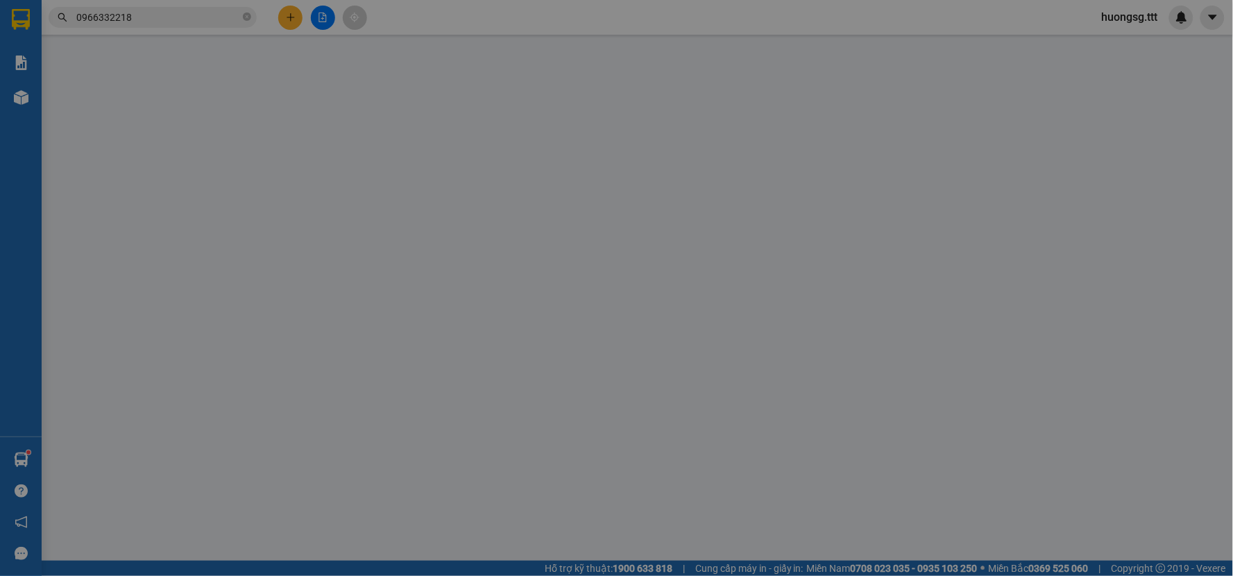
type input "LAB OZEAN"
type input "0966332218"
type input "ĐOÀN VĂN"
type input "20.000"
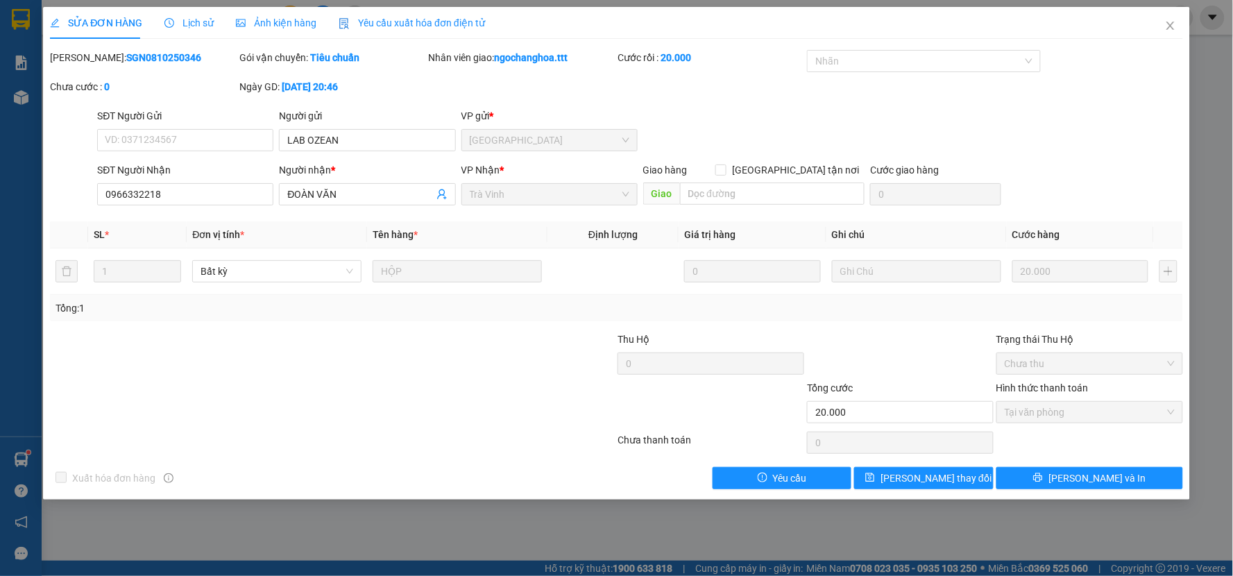
click at [202, 29] on div "Lịch sử" at bounding box center [188, 22] width 49 height 15
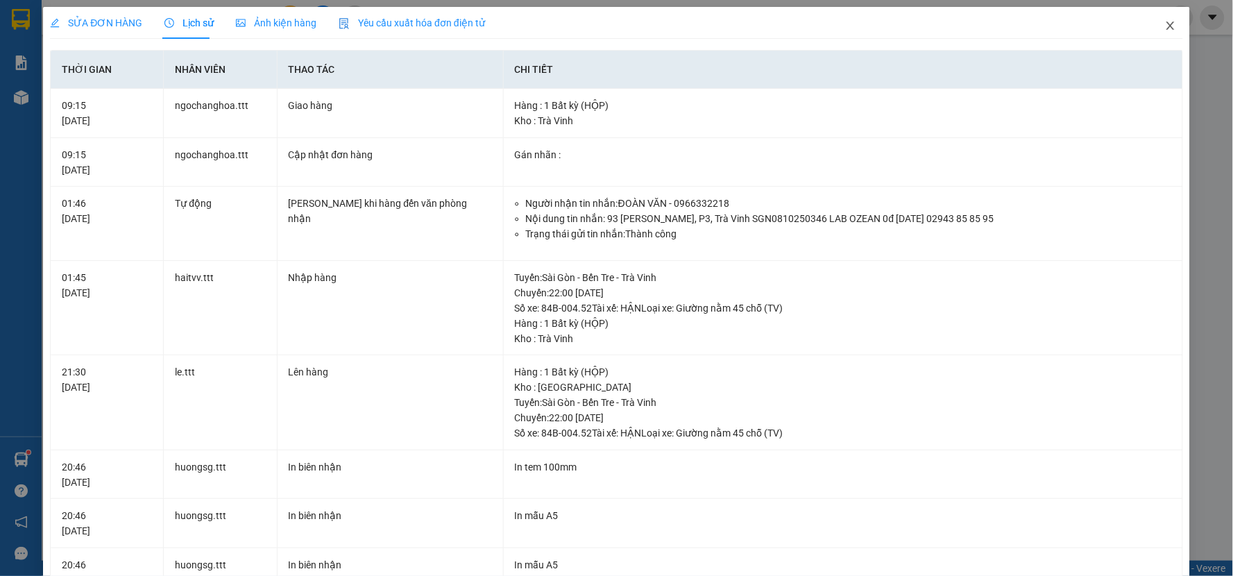
click at [1166, 24] on span "Close" at bounding box center [1170, 26] width 39 height 39
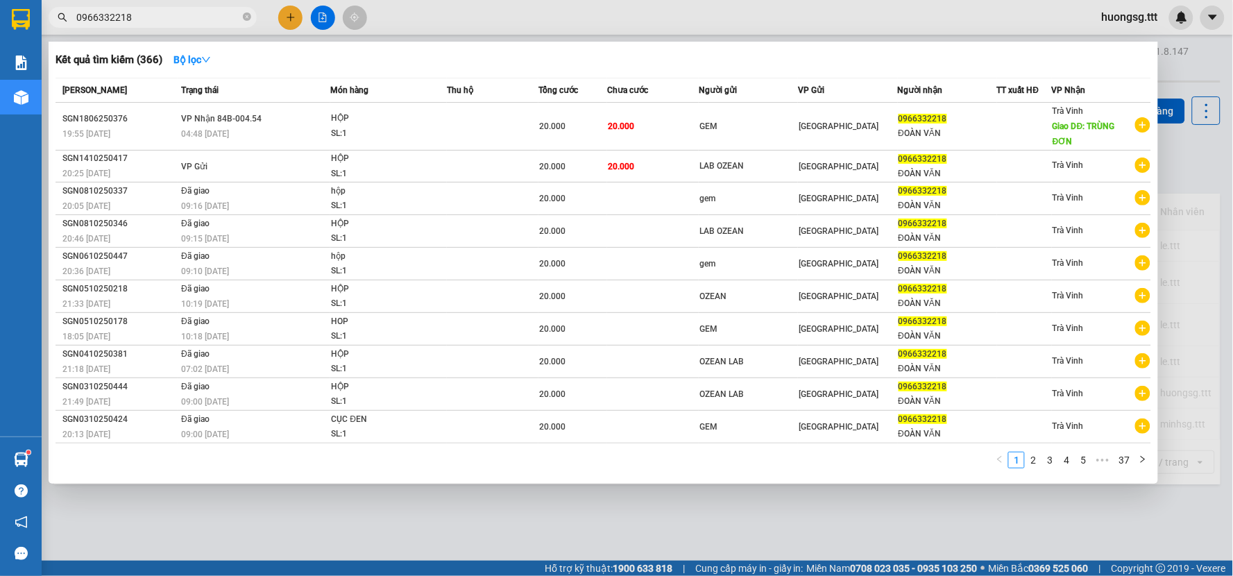
click at [188, 19] on input "0966332218" at bounding box center [158, 17] width 164 height 15
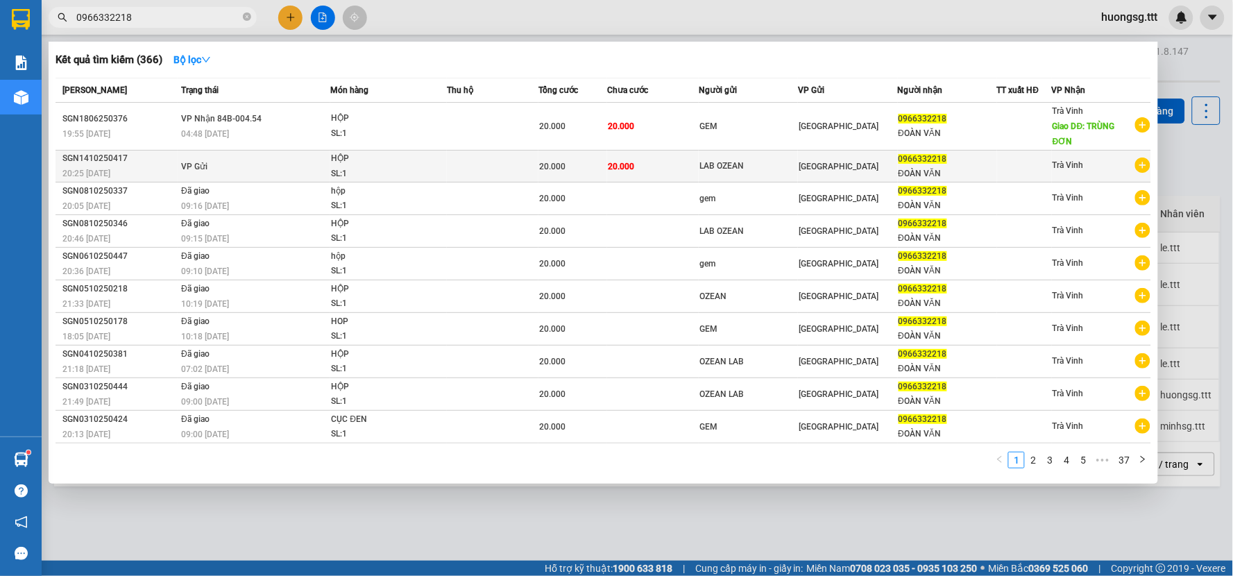
click at [1058, 164] on span "Trà Vinh" at bounding box center [1067, 165] width 31 height 10
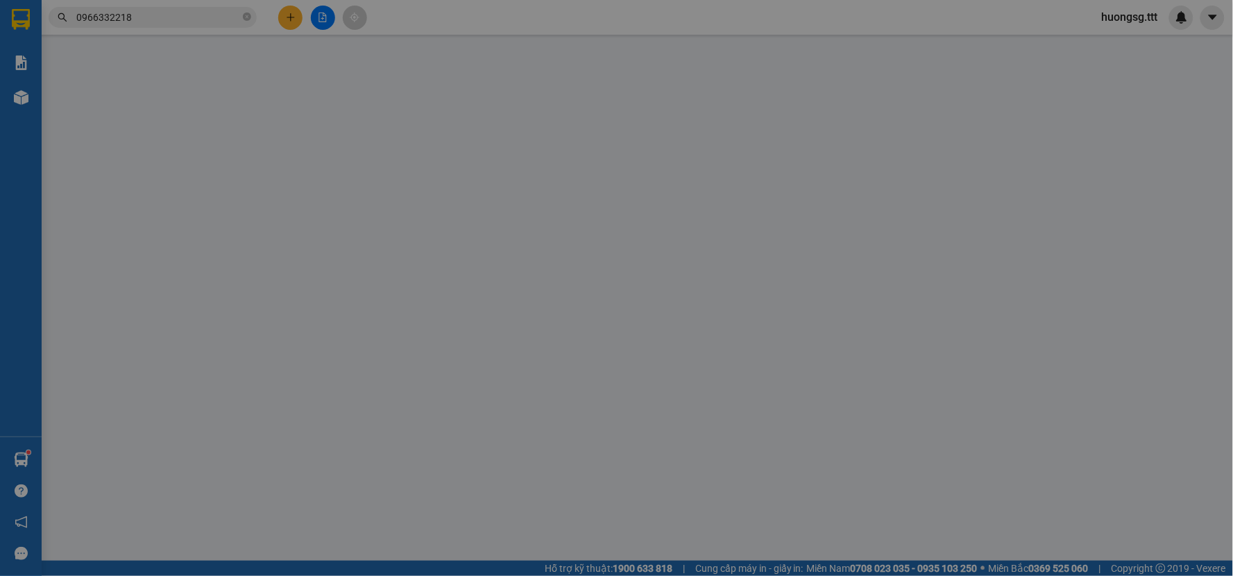
type input "LAB OZEAN"
type input "0966332218"
type input "ĐOÀN VĂN"
type input "20.000"
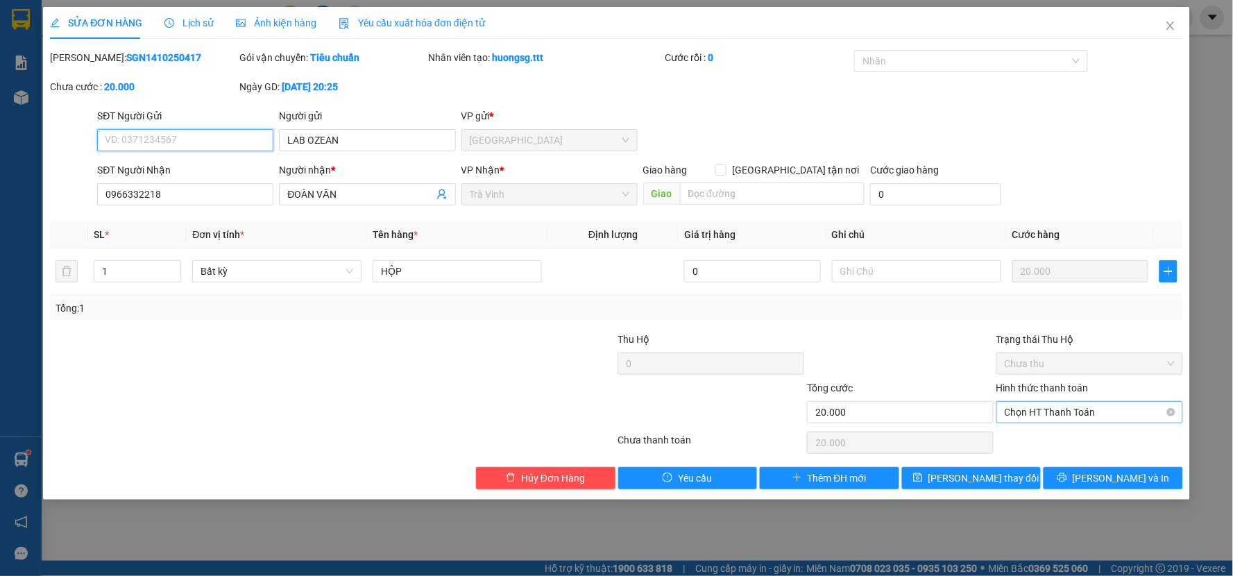
click at [1069, 408] on span "Chọn HT Thanh Toán" at bounding box center [1090, 412] width 170 height 21
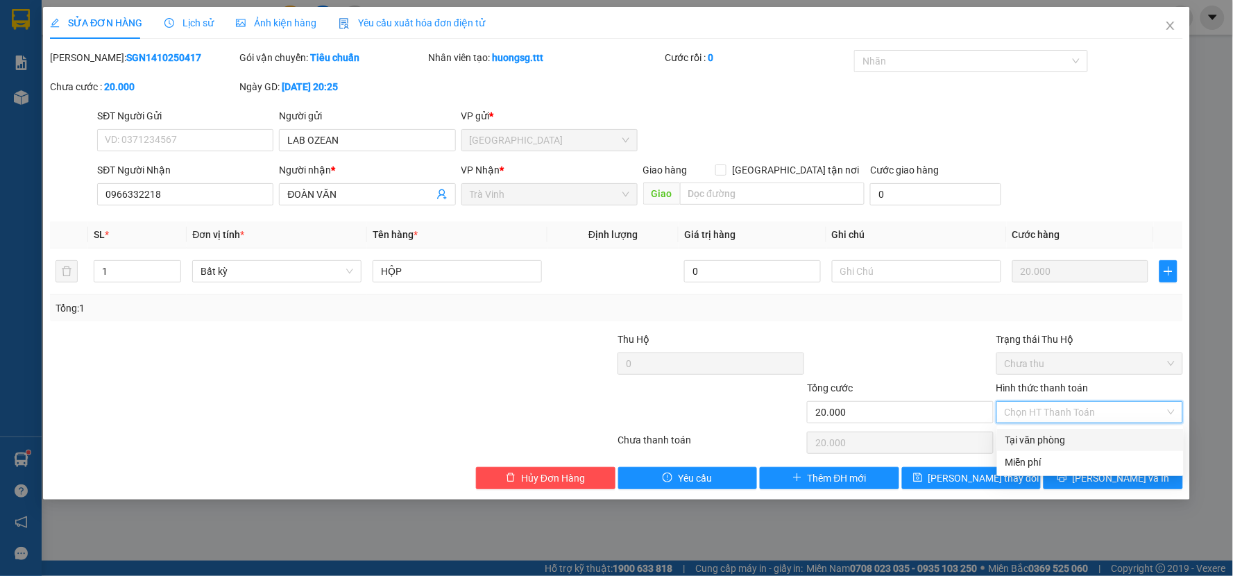
click at [1045, 438] on div "Tại văn phòng" at bounding box center [1090, 439] width 170 height 15
type input "0"
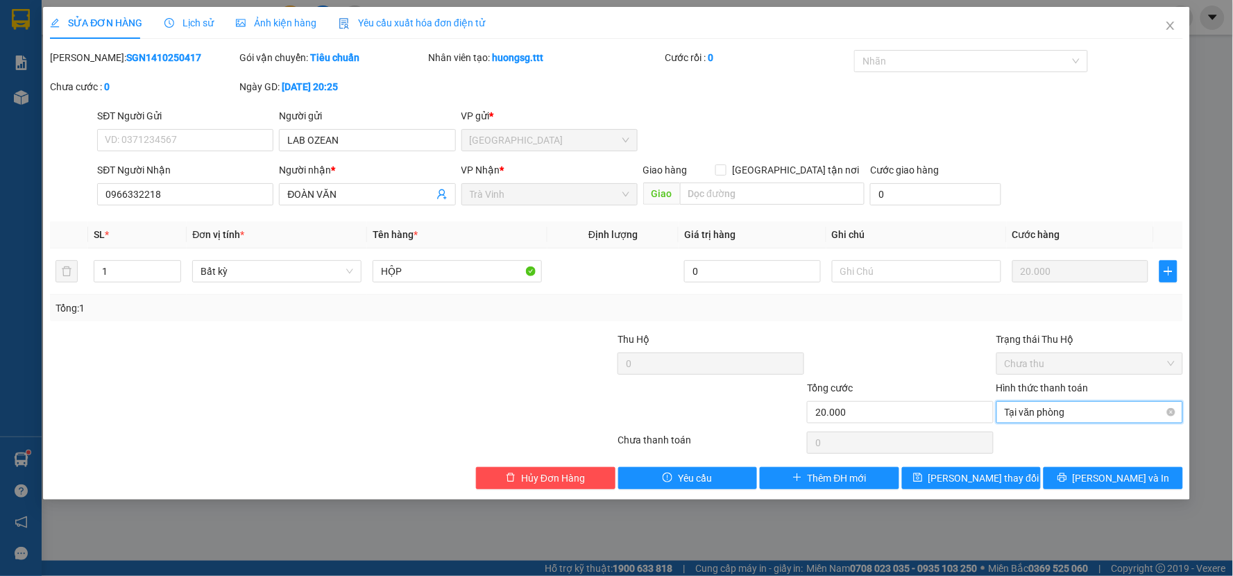
click at [1073, 402] on span "Tại văn phòng" at bounding box center [1090, 412] width 170 height 21
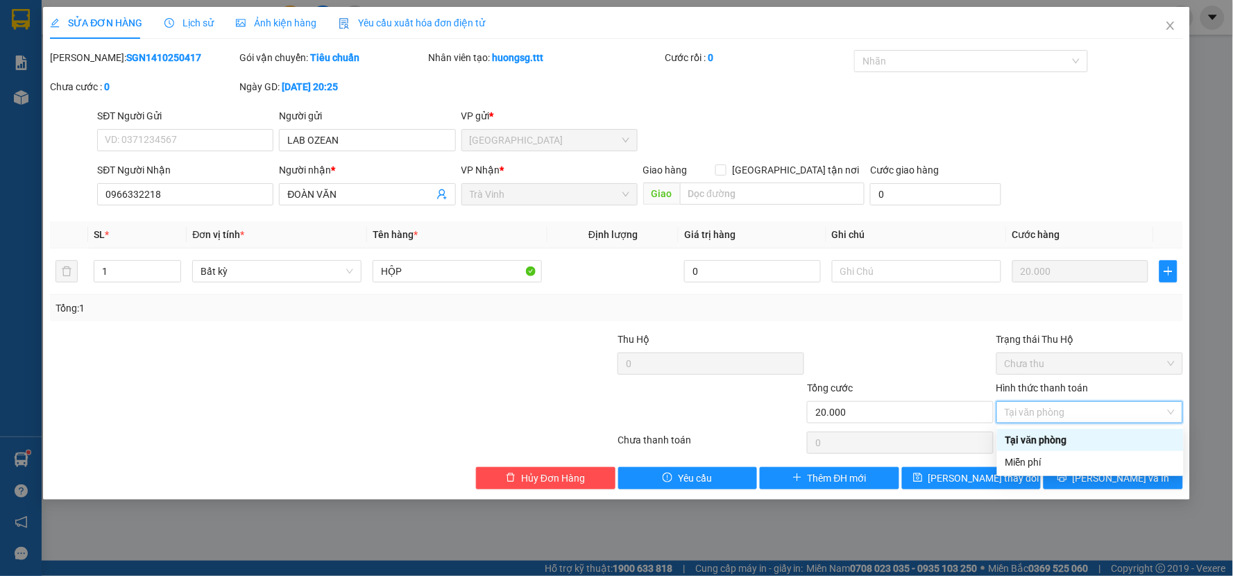
click at [1065, 434] on div "Tại văn phòng" at bounding box center [1090, 439] width 170 height 15
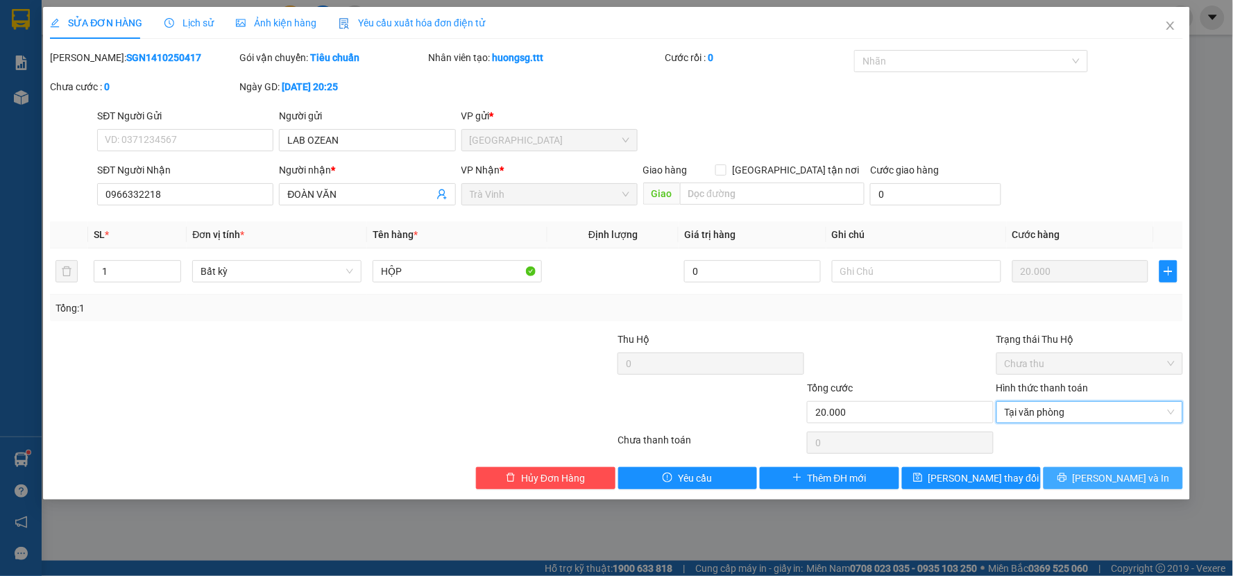
click at [1101, 473] on span "[PERSON_NAME] và In" at bounding box center [1121, 477] width 97 height 15
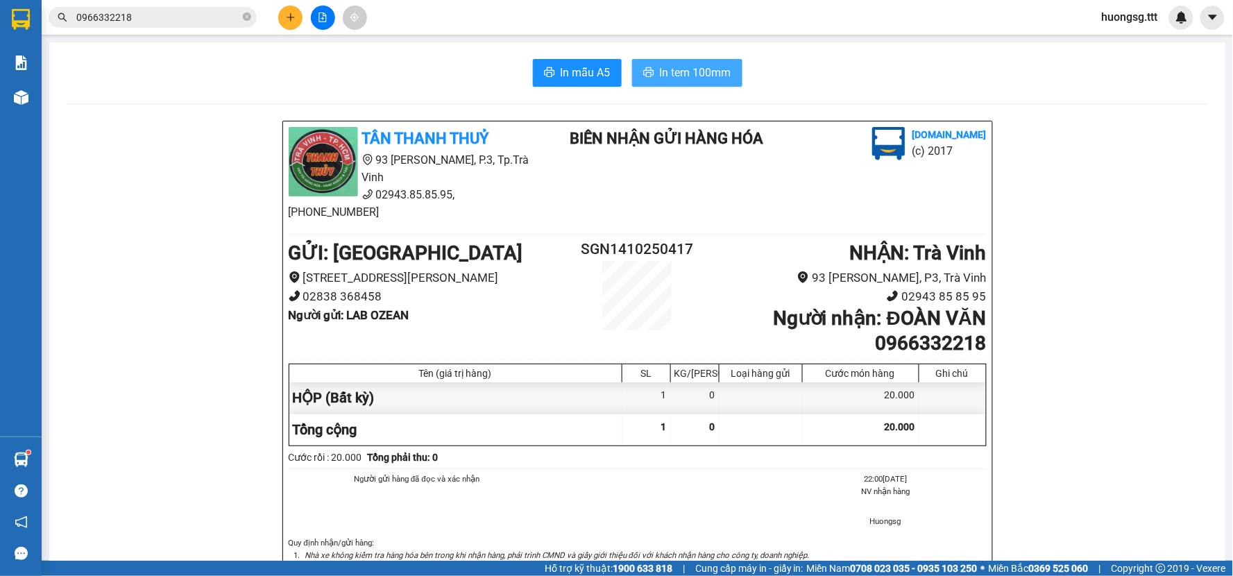
click at [701, 76] on span "In tem 100mm" at bounding box center [695, 72] width 71 height 17
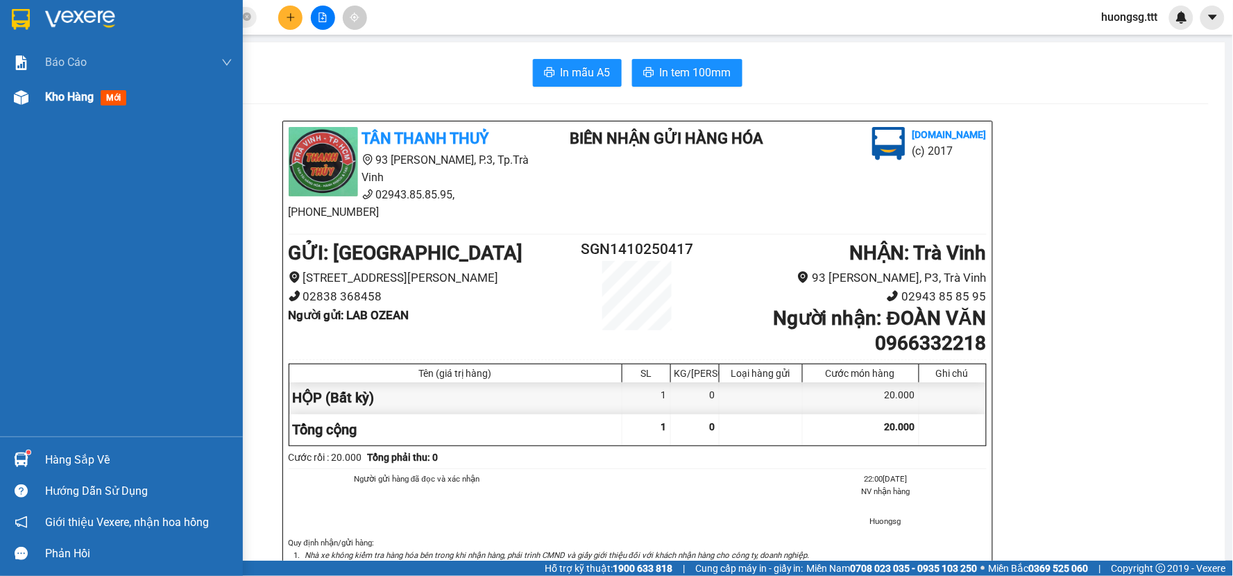
click at [62, 103] on span "Kho hàng" at bounding box center [69, 96] width 49 height 13
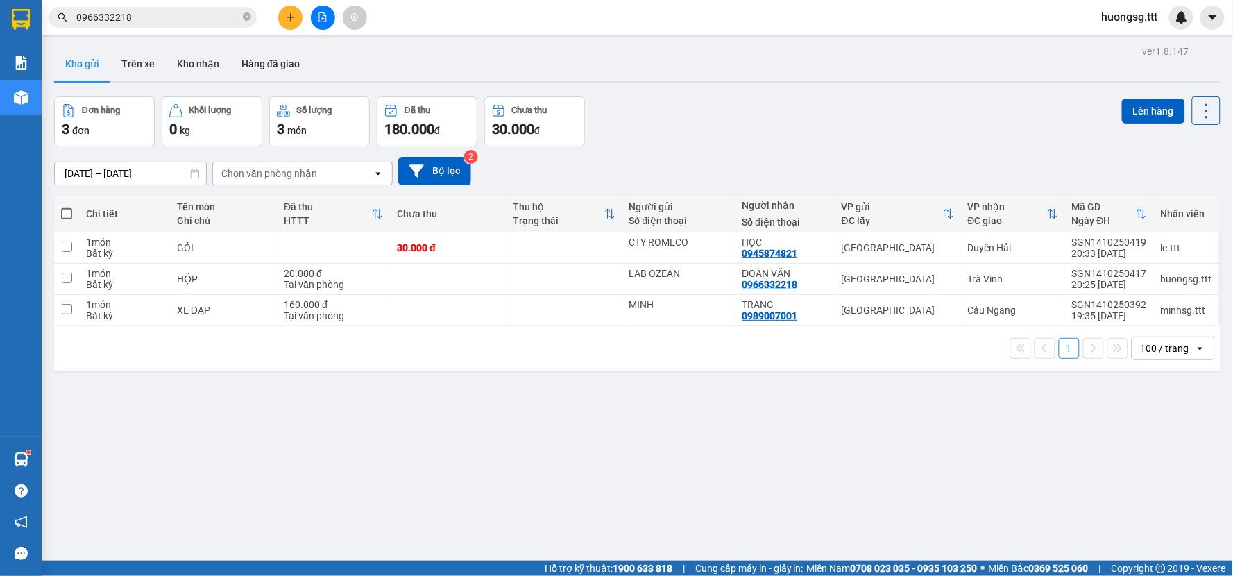
click at [162, 19] on input "0966332218" at bounding box center [158, 17] width 164 height 15
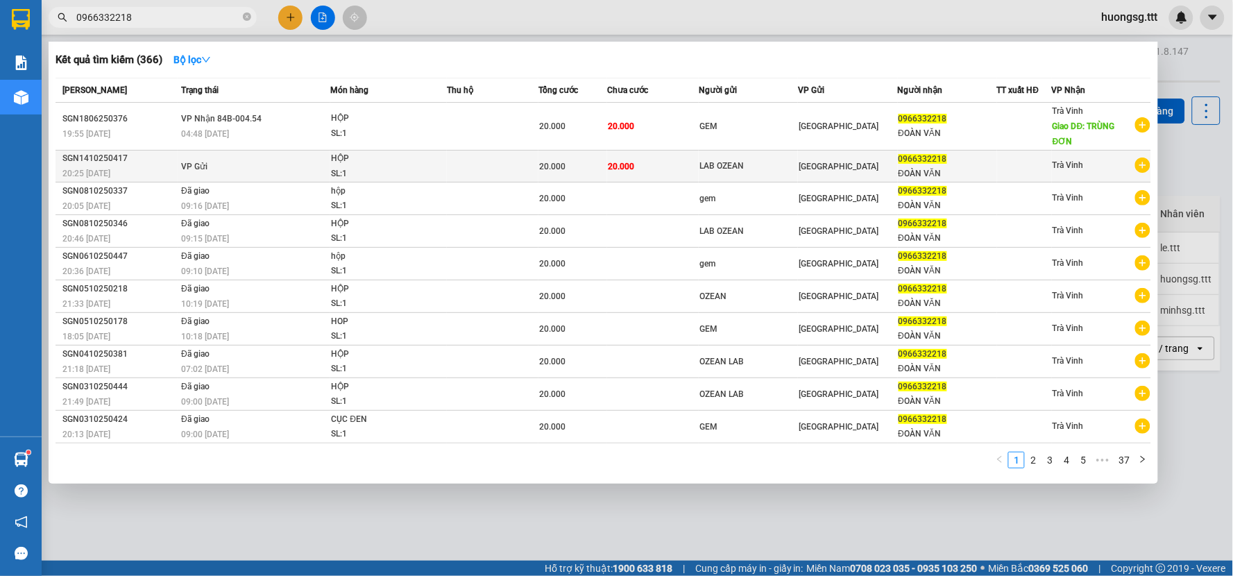
click at [465, 153] on td at bounding box center [493, 167] width 92 height 32
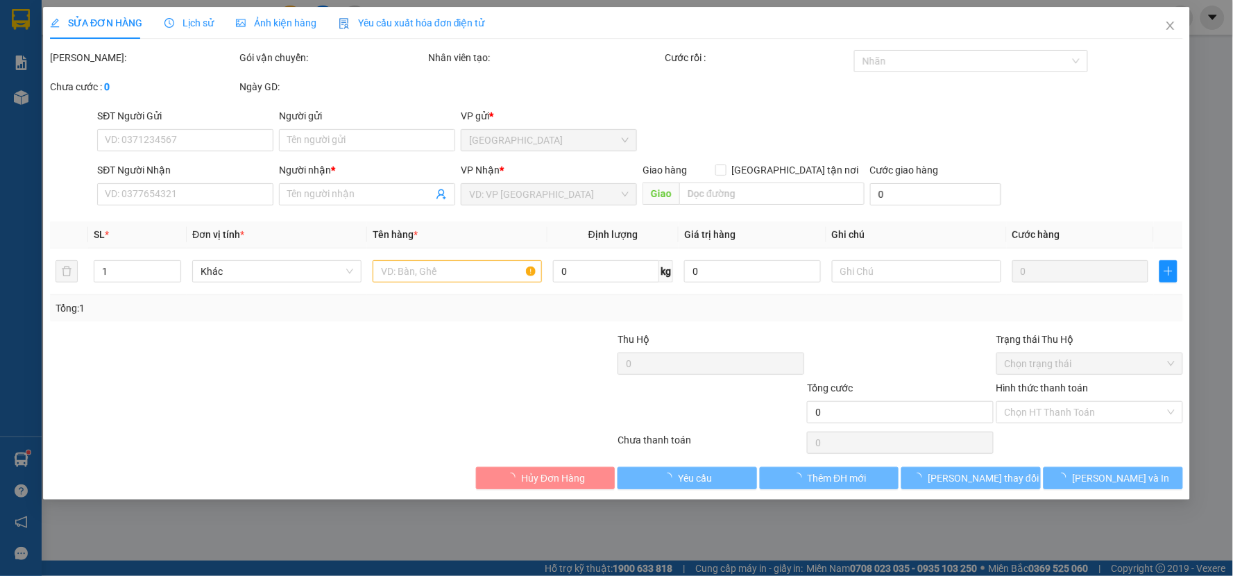
type input "LAB OZEAN"
type input "0966332218"
type input "ĐOÀN VĂN"
type input "20.000"
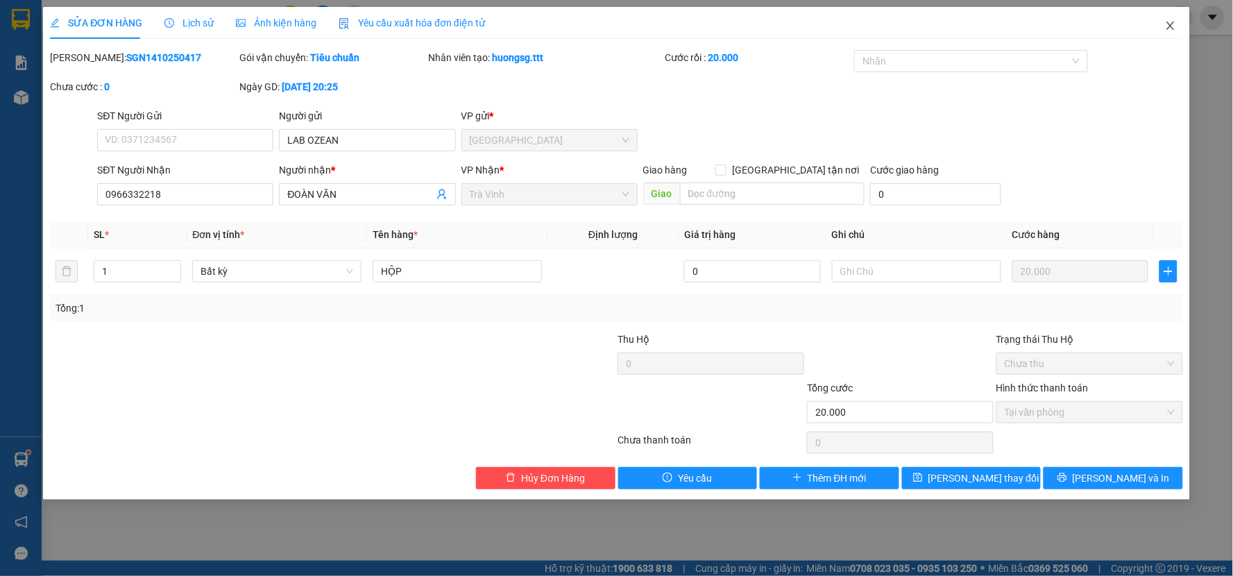
click at [1171, 26] on icon "close" at bounding box center [1170, 25] width 11 height 11
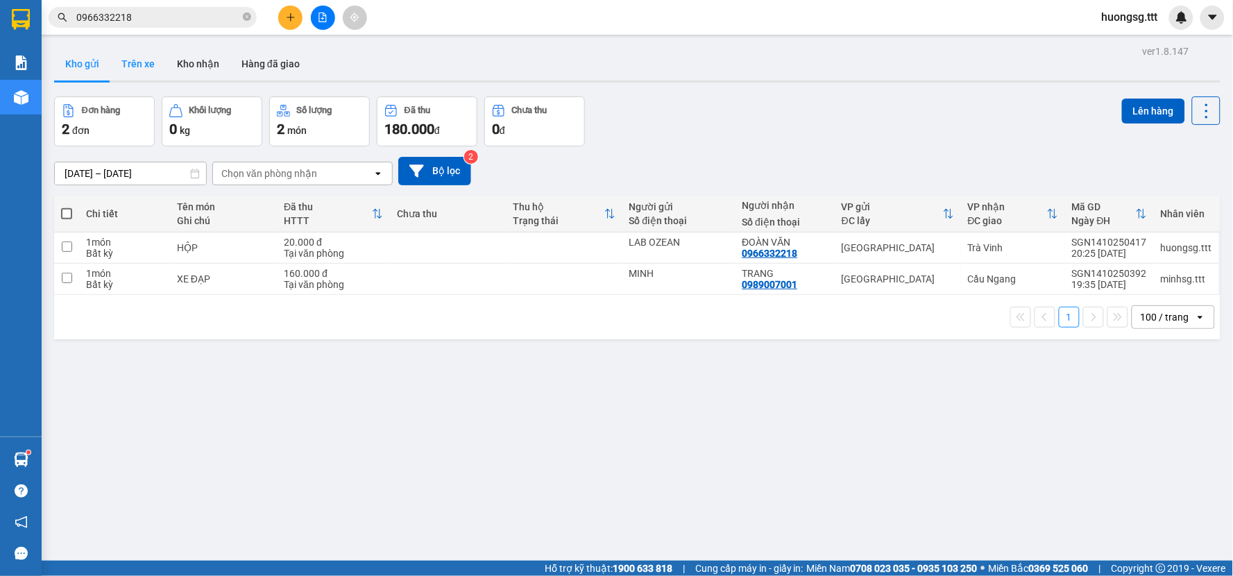
click at [146, 58] on button "Trên xe" at bounding box center [138, 63] width 56 height 33
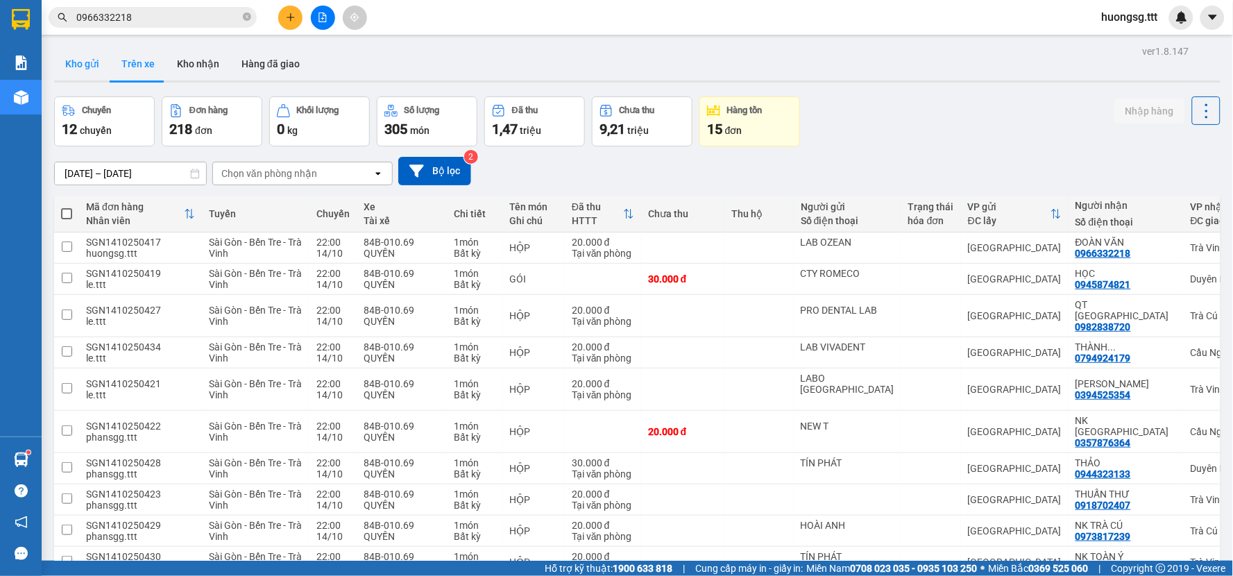
click at [92, 68] on button "Kho gửi" at bounding box center [82, 63] width 56 height 33
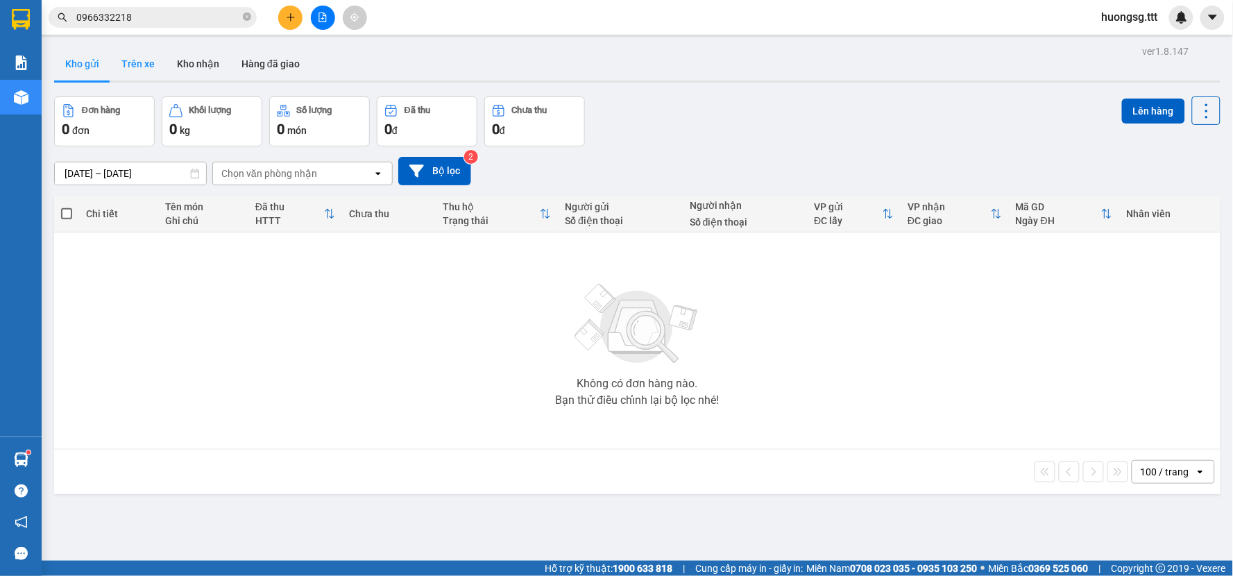
click at [142, 66] on button "Trên xe" at bounding box center [138, 63] width 56 height 33
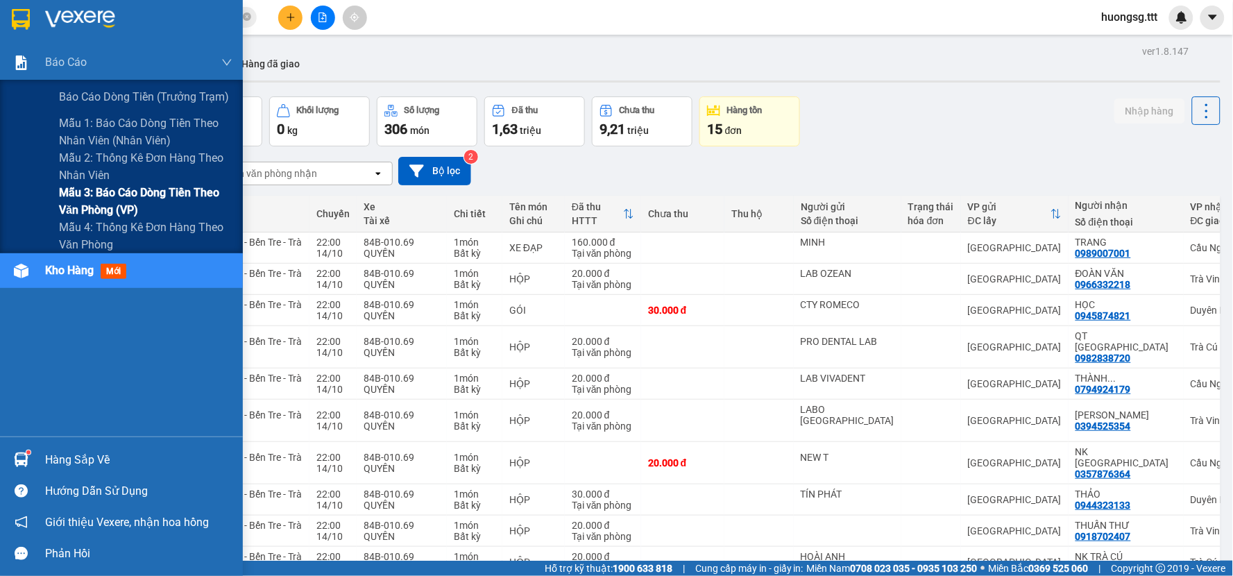
click at [94, 202] on span "Mẫu 3: Báo cáo dòng tiền theo văn phòng (VP)" at bounding box center [145, 201] width 173 height 35
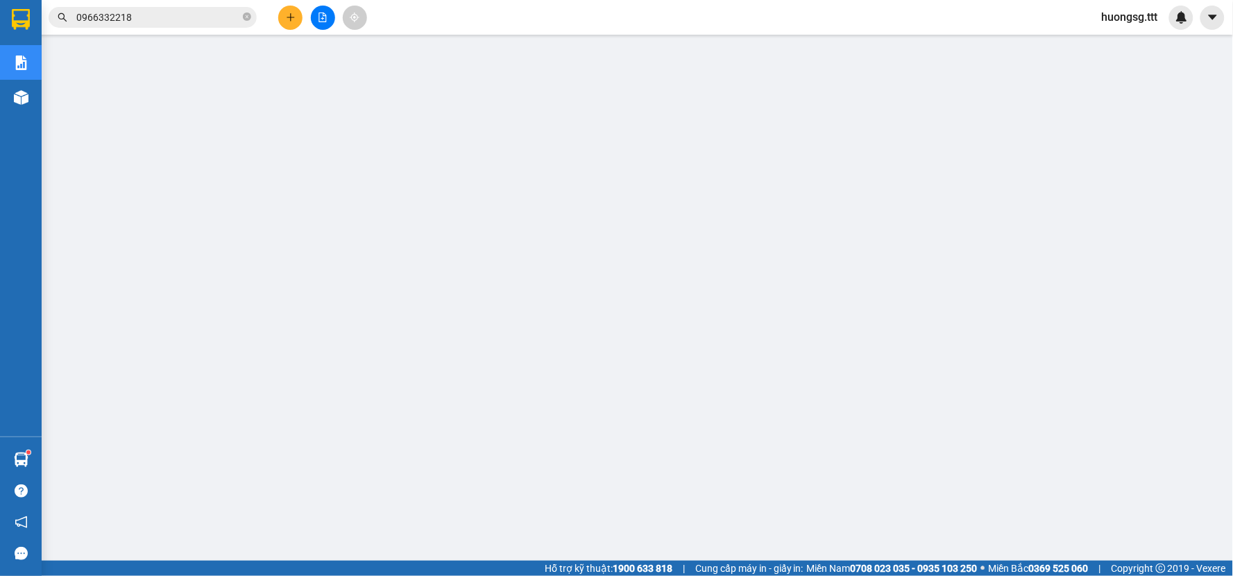
click at [1116, 21] on span "huongsg.ttt" at bounding box center [1130, 16] width 78 height 17
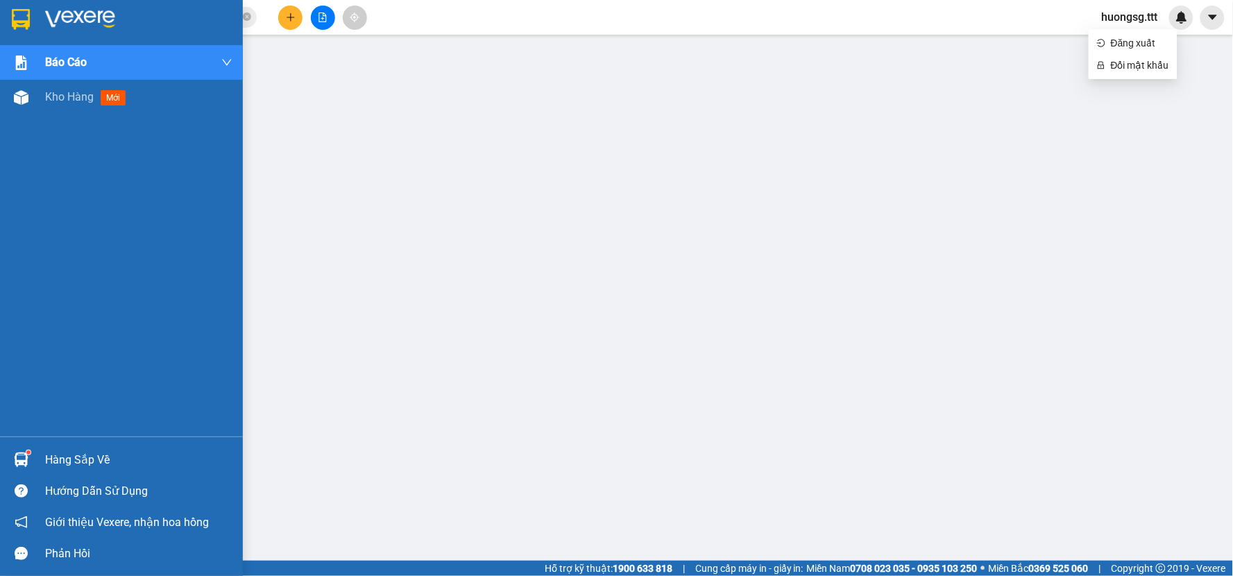
click at [31, 103] on div at bounding box center [21, 97] width 24 height 24
click at [82, 465] on div "Hàng sắp về" at bounding box center [138, 460] width 187 height 21
click at [82, 462] on div "Báo cáo Báo cáo dòng tiền (trưởng trạm) Mẫu 1: Báo cáo dòng tiền theo nhân viên…" at bounding box center [121, 288] width 243 height 576
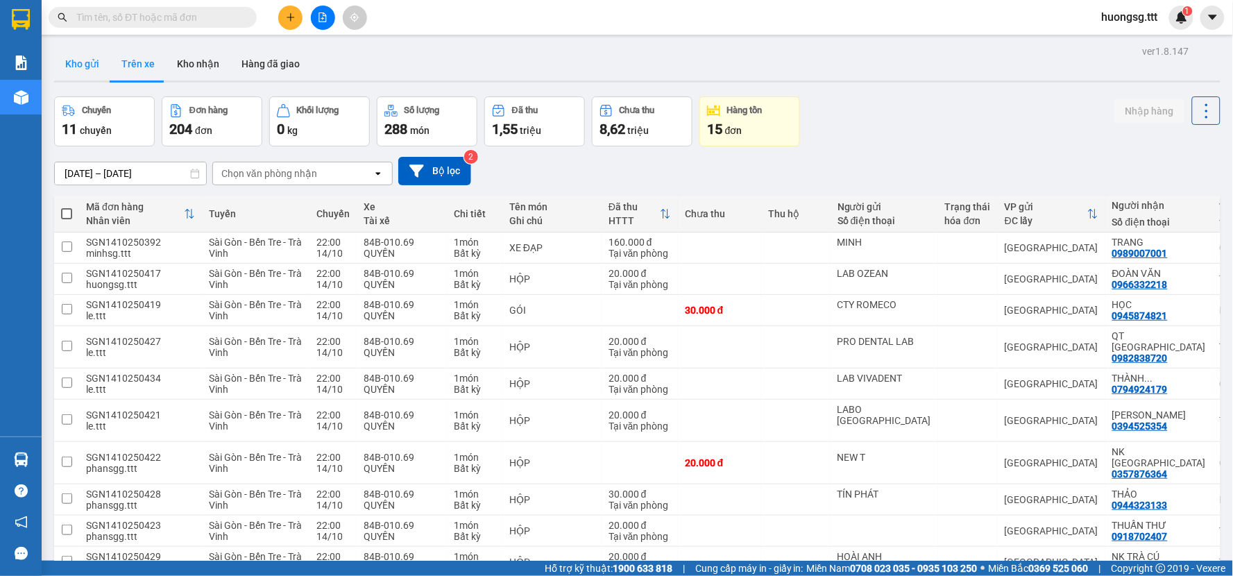
click at [85, 64] on button "Kho gửi" at bounding box center [82, 63] width 56 height 33
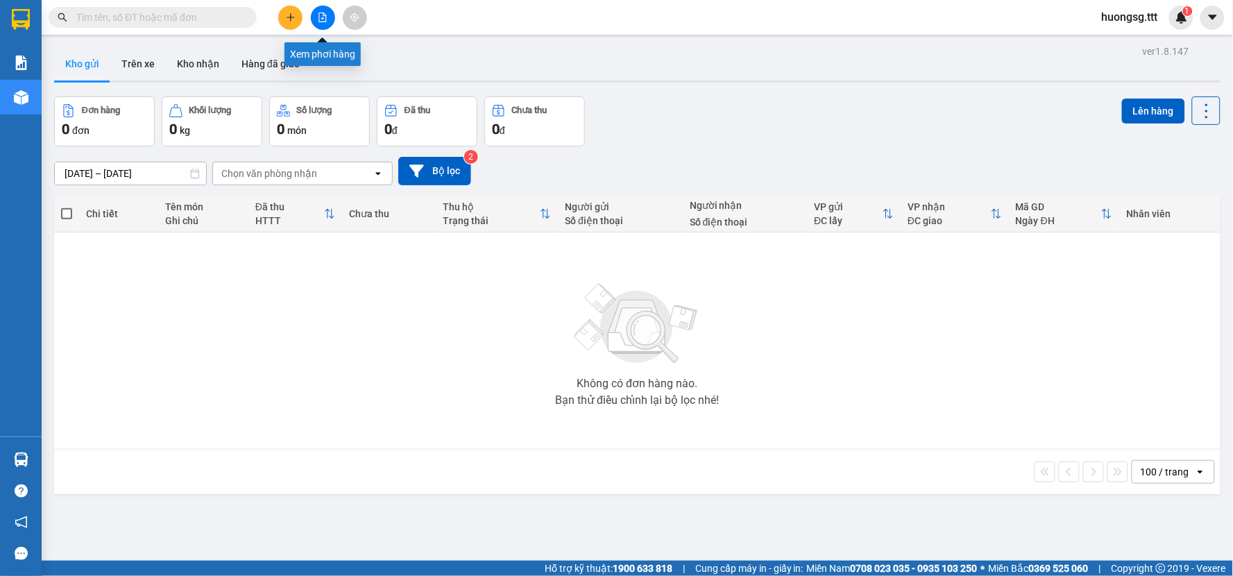
click at [323, 19] on icon "file-add" at bounding box center [323, 17] width 10 height 10
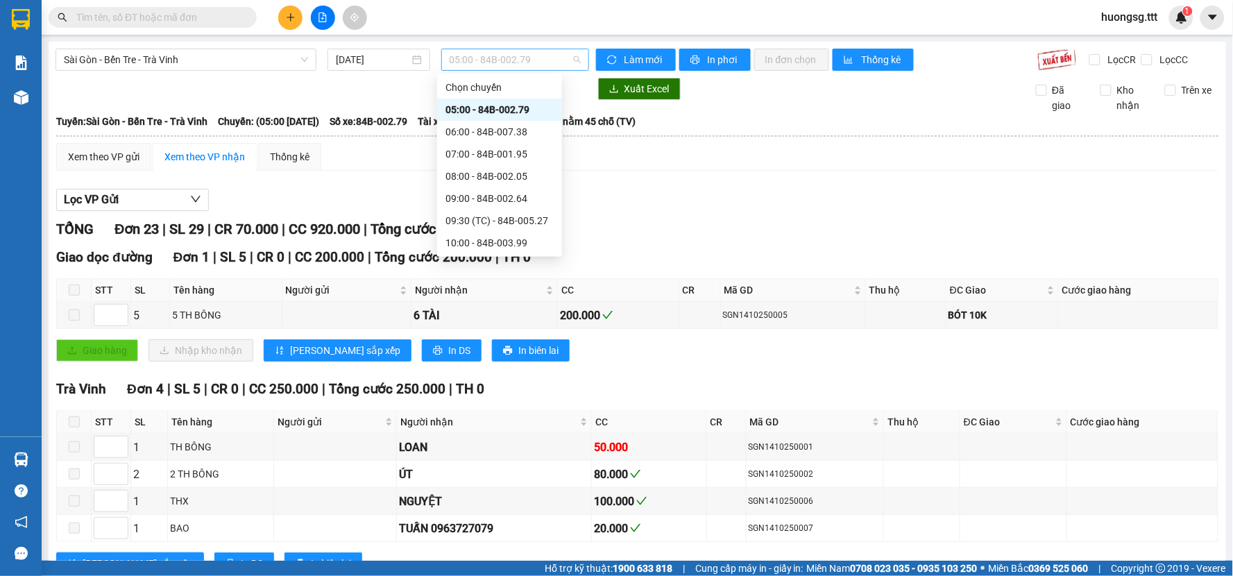
drag, startPoint x: 553, startPoint y: 65, endPoint x: 538, endPoint y: 36, distance: 32.9
click at [552, 65] on span "05:00 - 84B-002.79" at bounding box center [515, 59] width 131 height 21
click at [509, 241] on div "22:00 - 84B-010.69" at bounding box center [499, 242] width 108 height 15
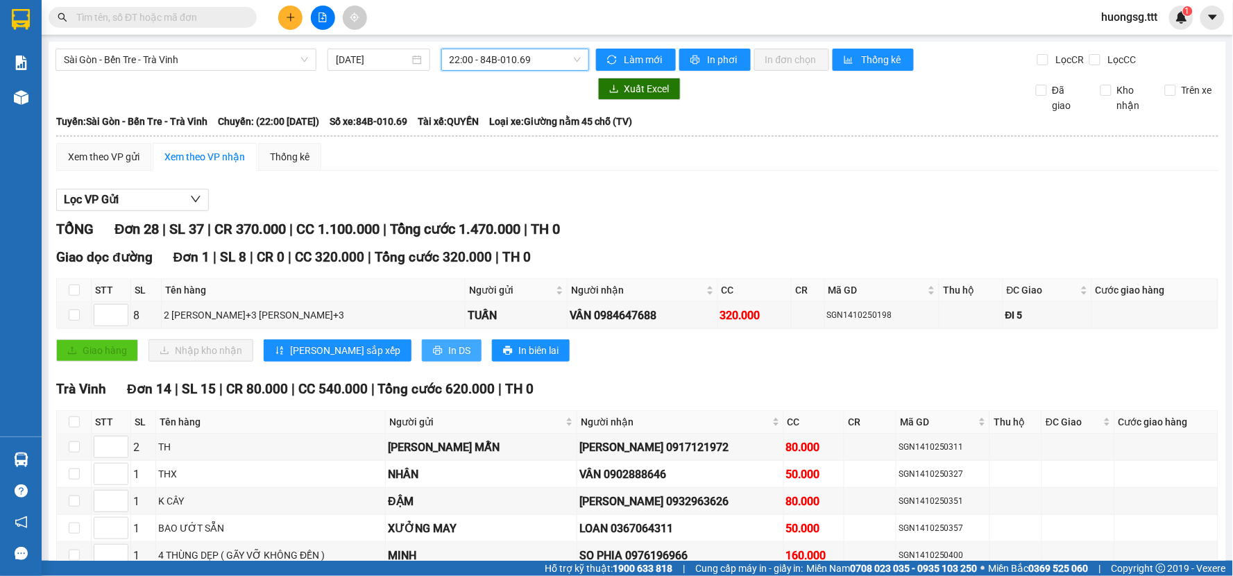
click at [448, 352] on span "In DS" at bounding box center [459, 350] width 22 height 15
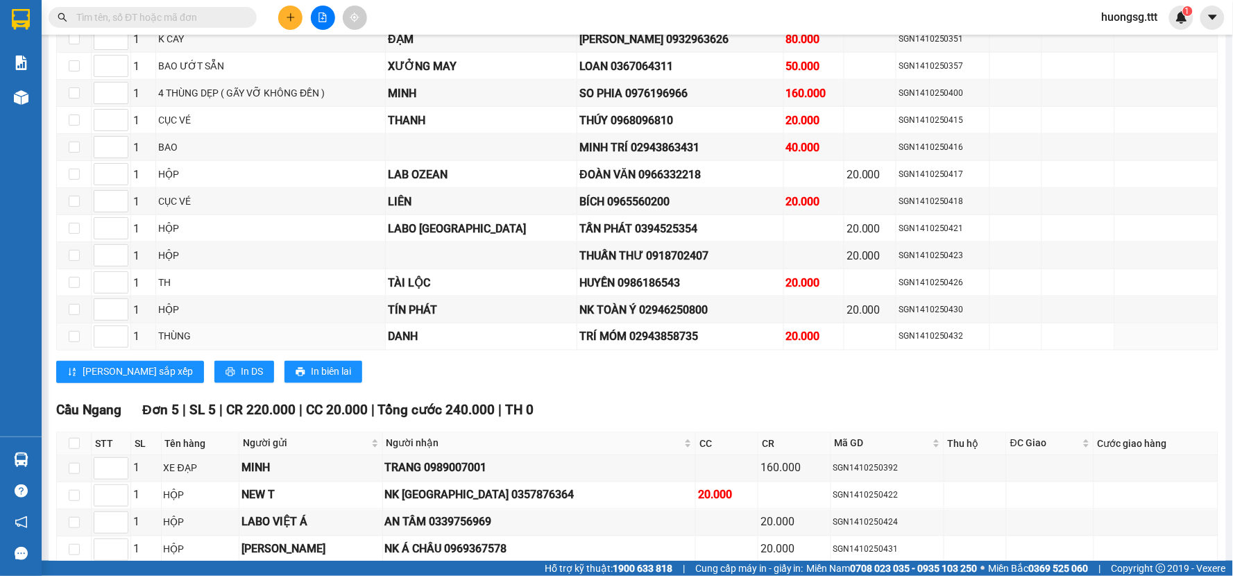
scroll to position [539, 0]
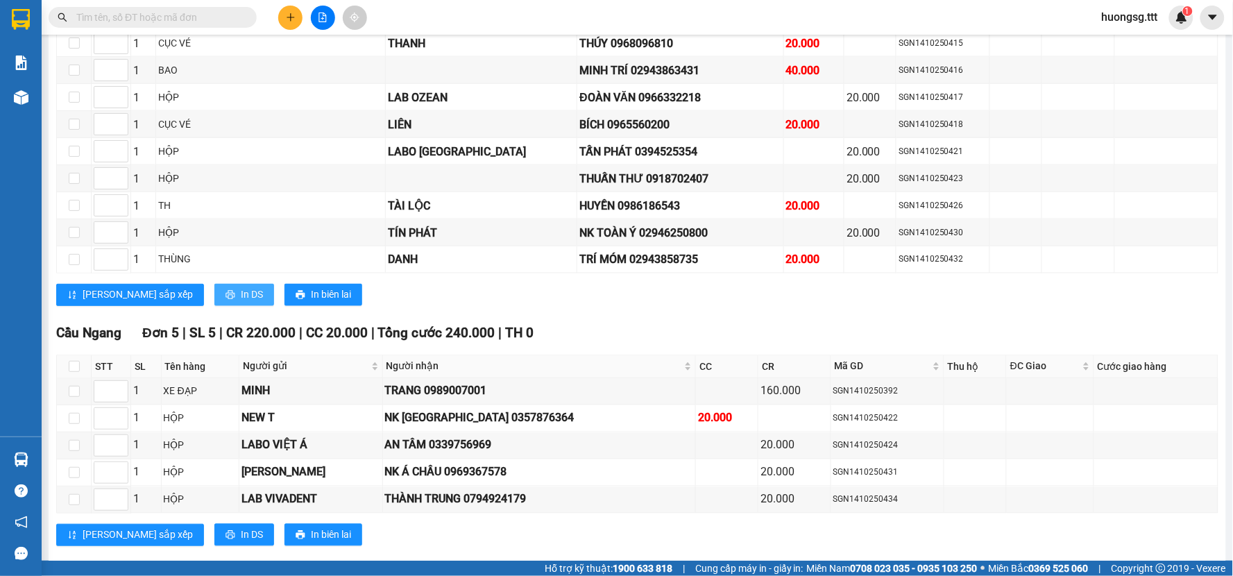
click at [241, 295] on span "In DS" at bounding box center [252, 294] width 22 height 15
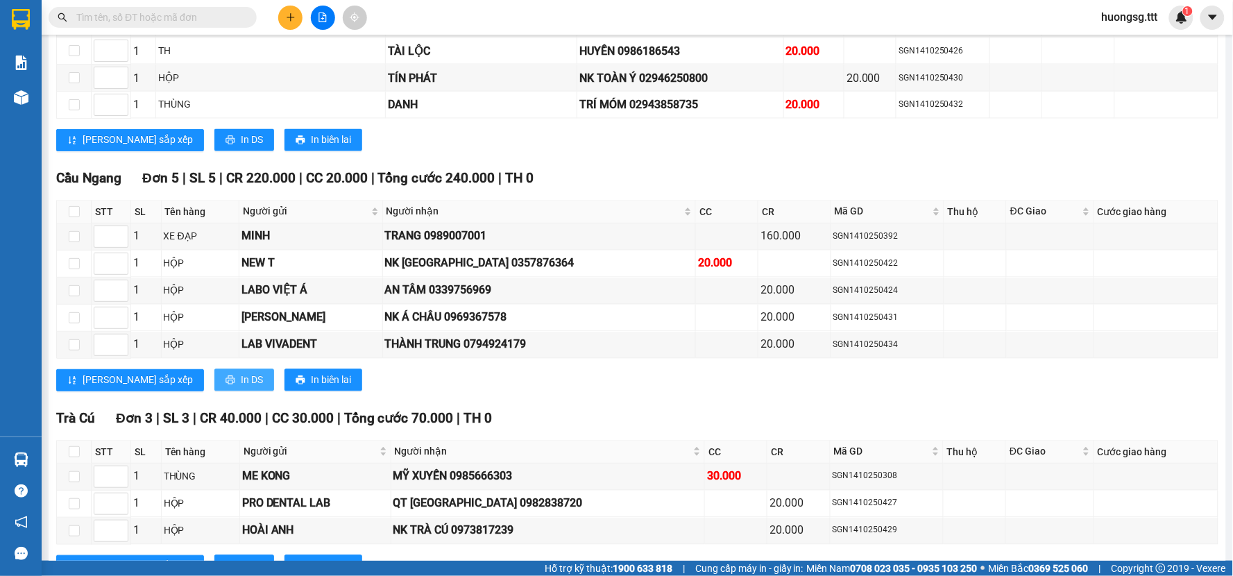
click at [241, 388] on span "In DS" at bounding box center [252, 380] width 22 height 15
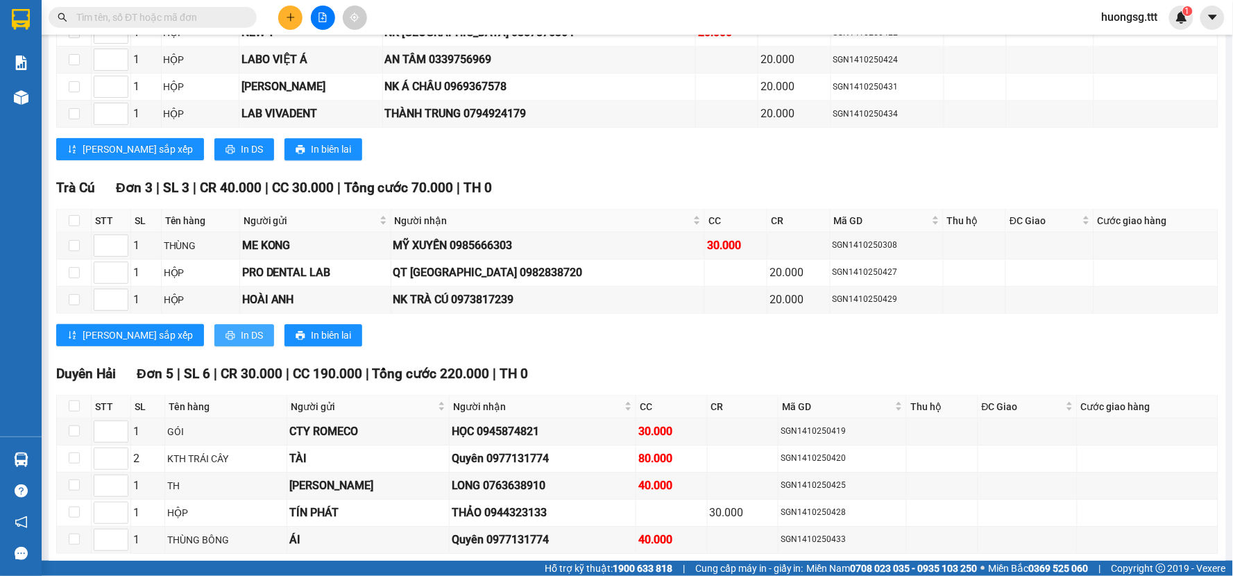
click at [241, 337] on span "In DS" at bounding box center [252, 334] width 22 height 15
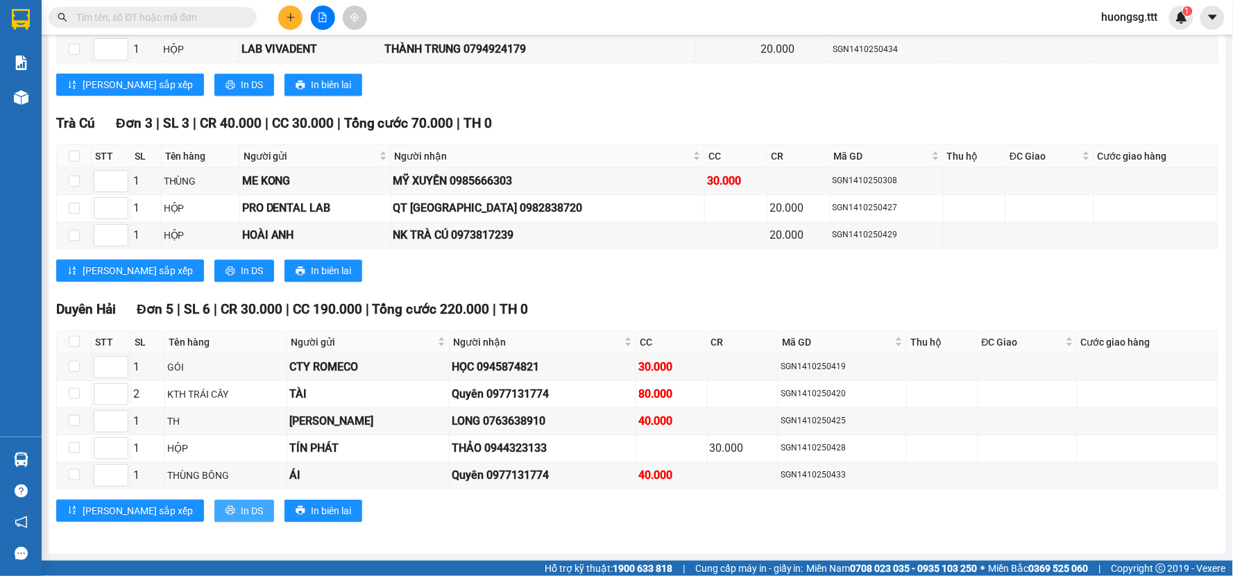
click at [241, 510] on span "In DS" at bounding box center [252, 510] width 22 height 15
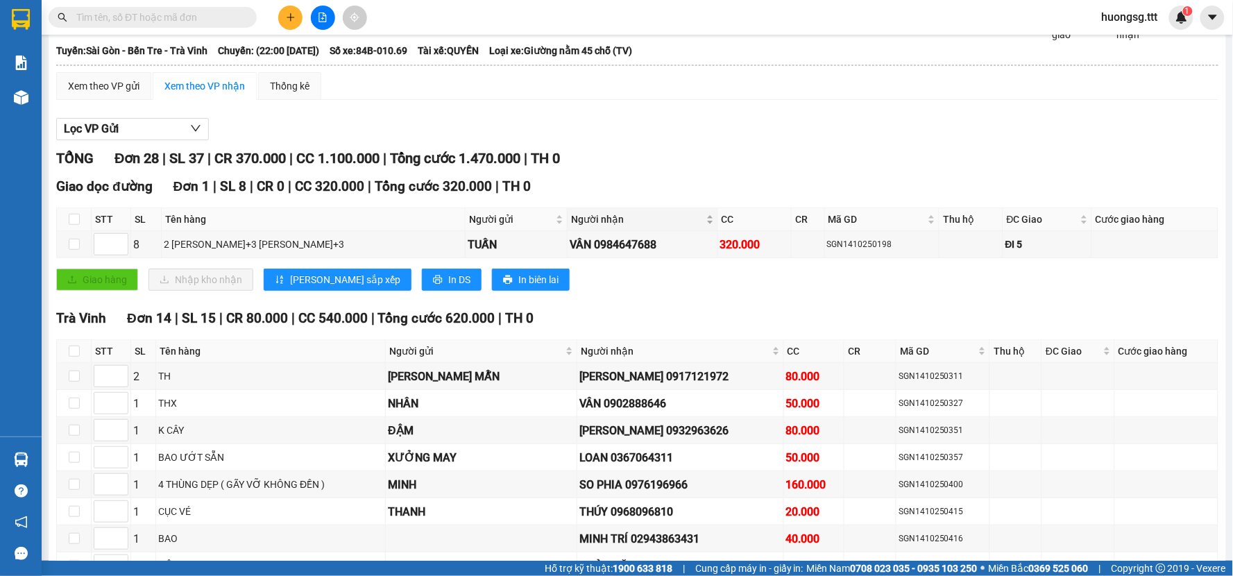
scroll to position [0, 0]
